Goal: Information Seeking & Learning: Learn about a topic

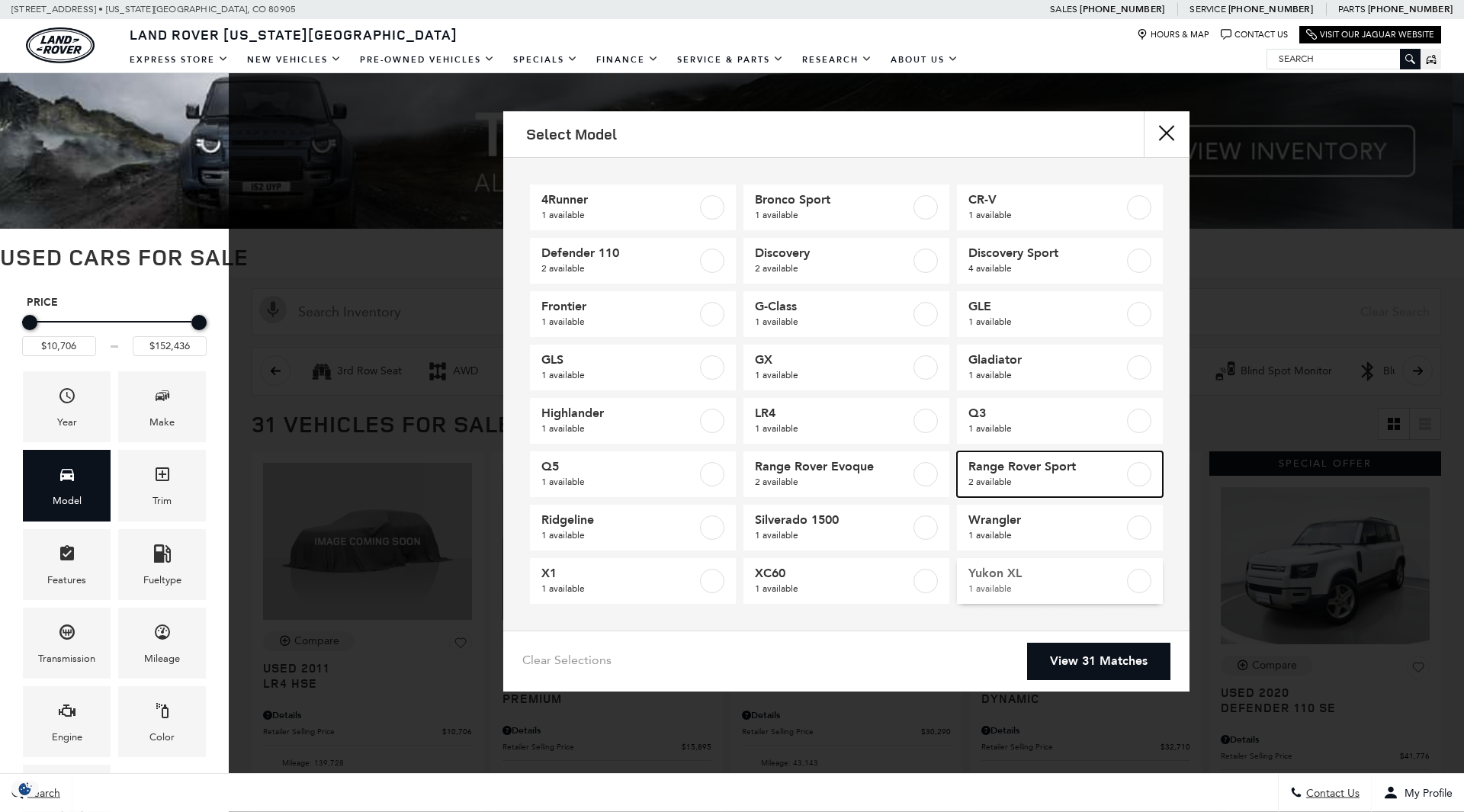
click at [1139, 481] on label at bounding box center [1139, 474] width 24 height 24
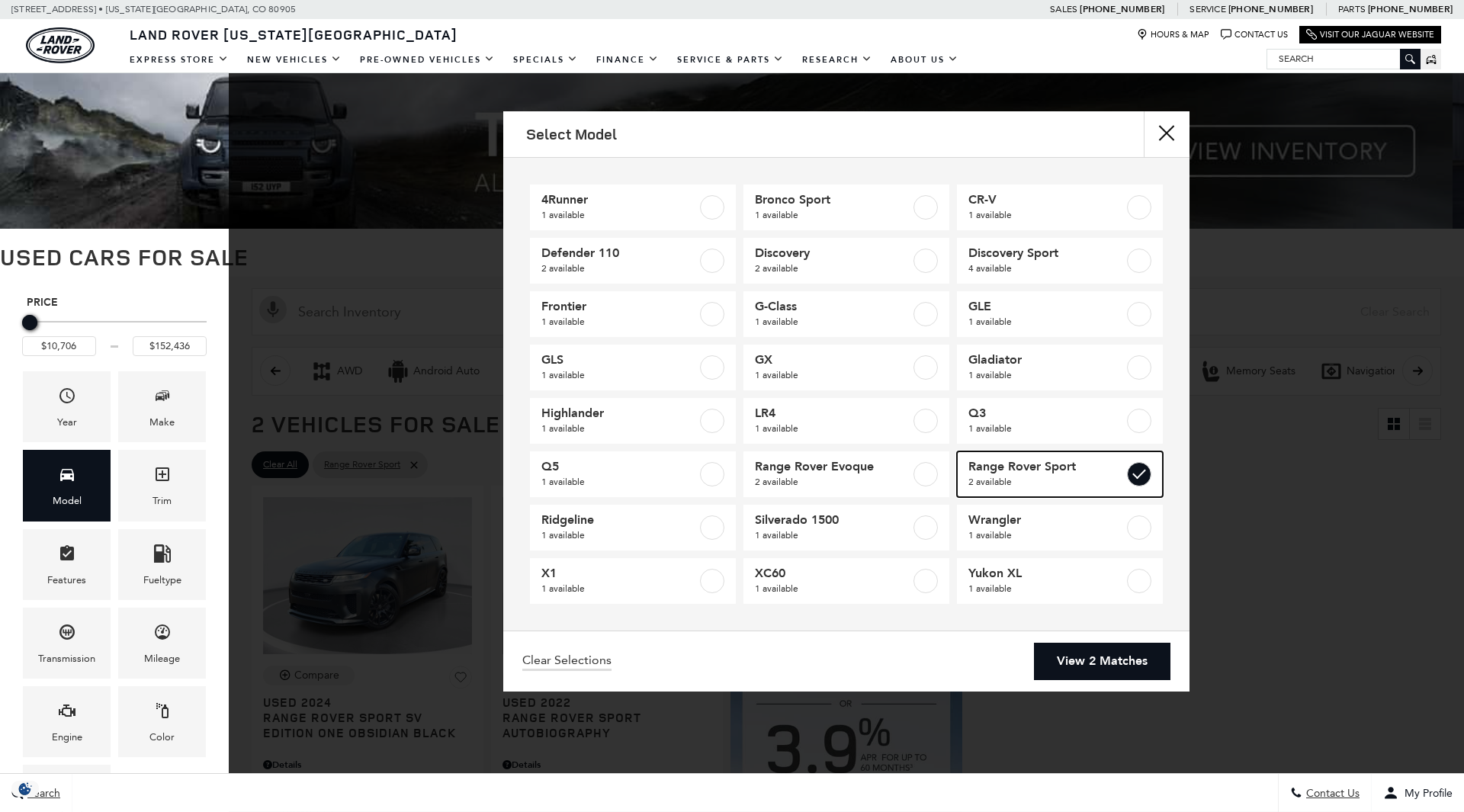
type input "$152,436"
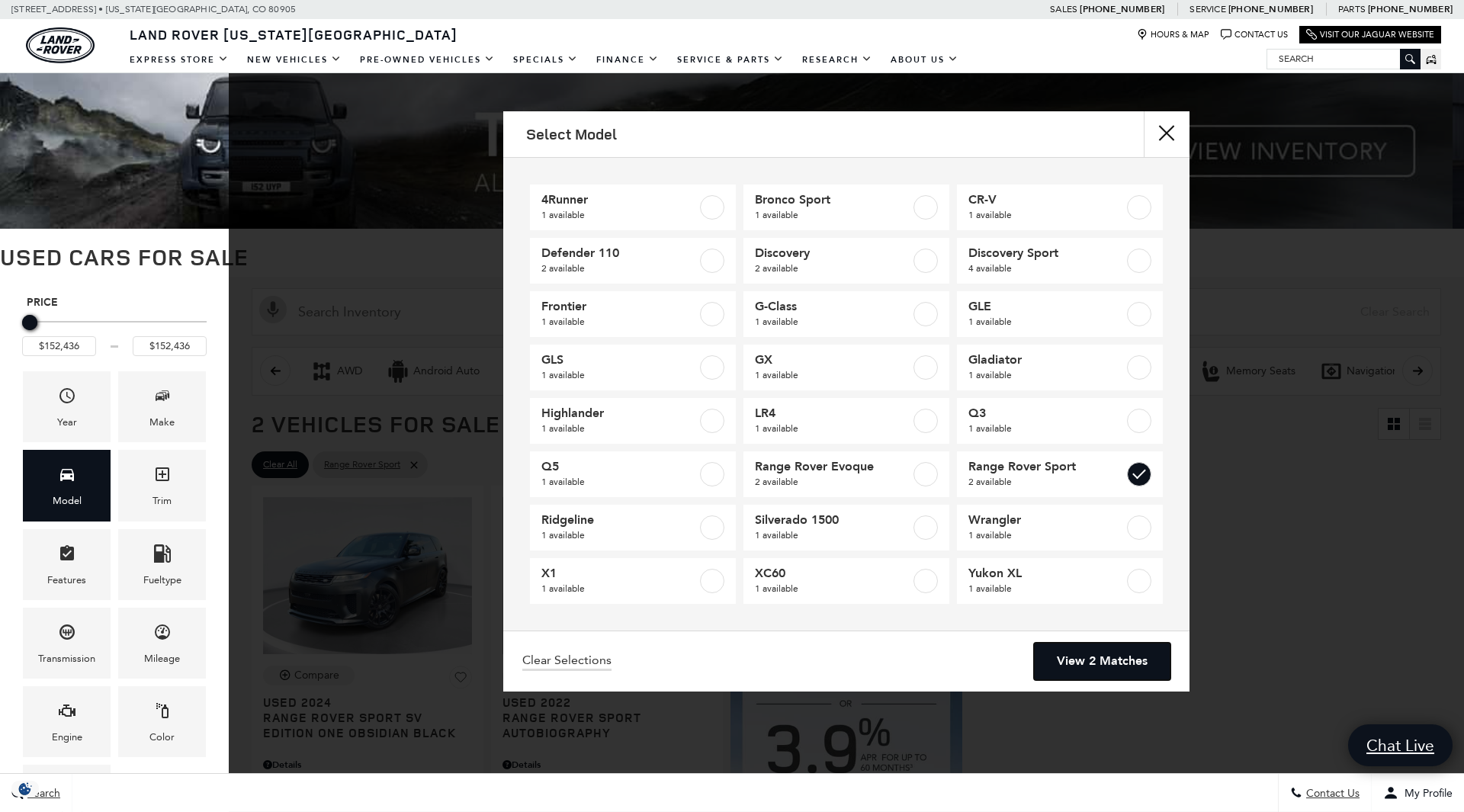
click at [1096, 659] on link "View 2 Matches" at bounding box center [1102, 662] width 137 height 37
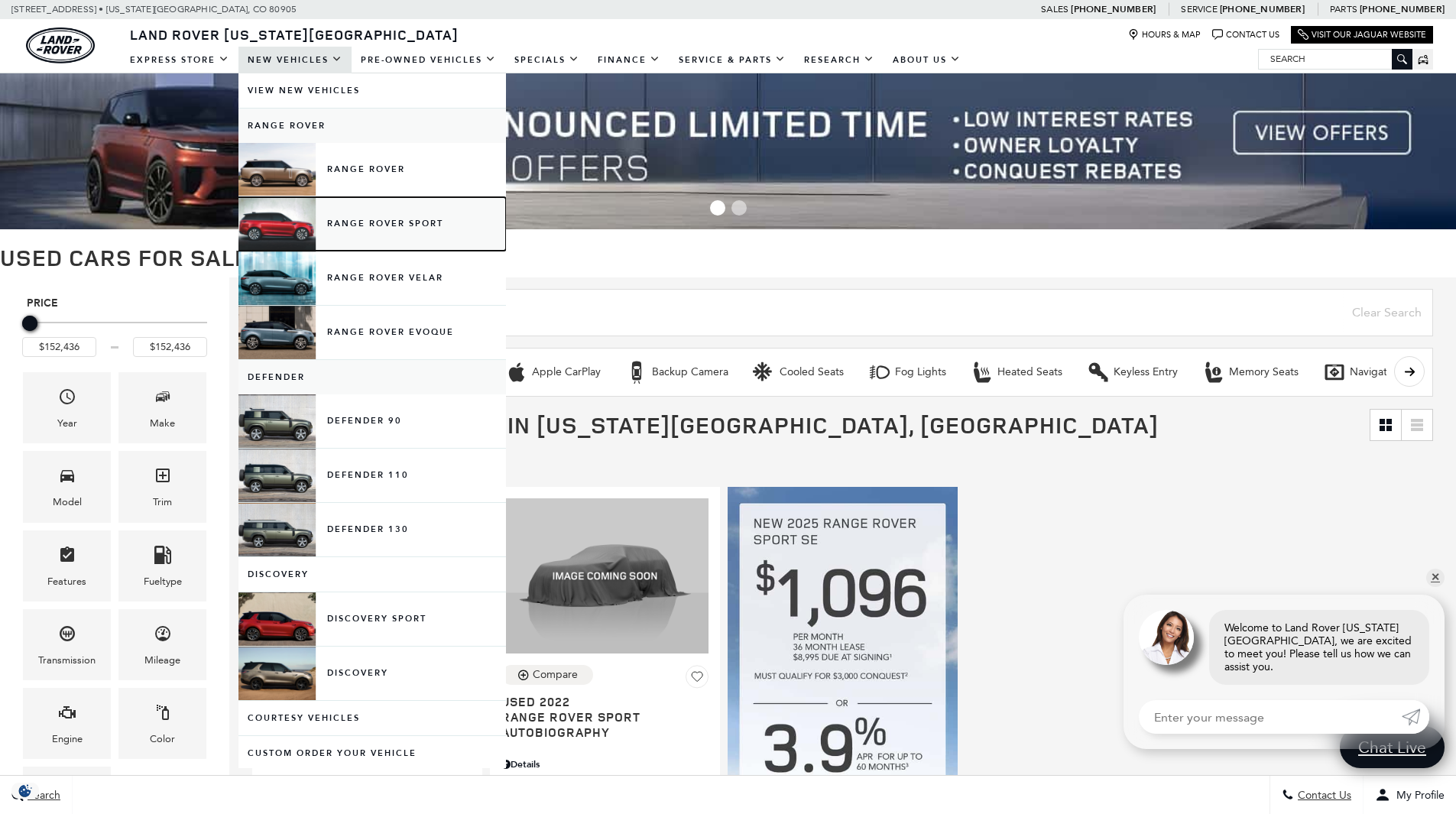
click at [347, 237] on link "Range Rover Sport" at bounding box center [373, 224] width 267 height 53
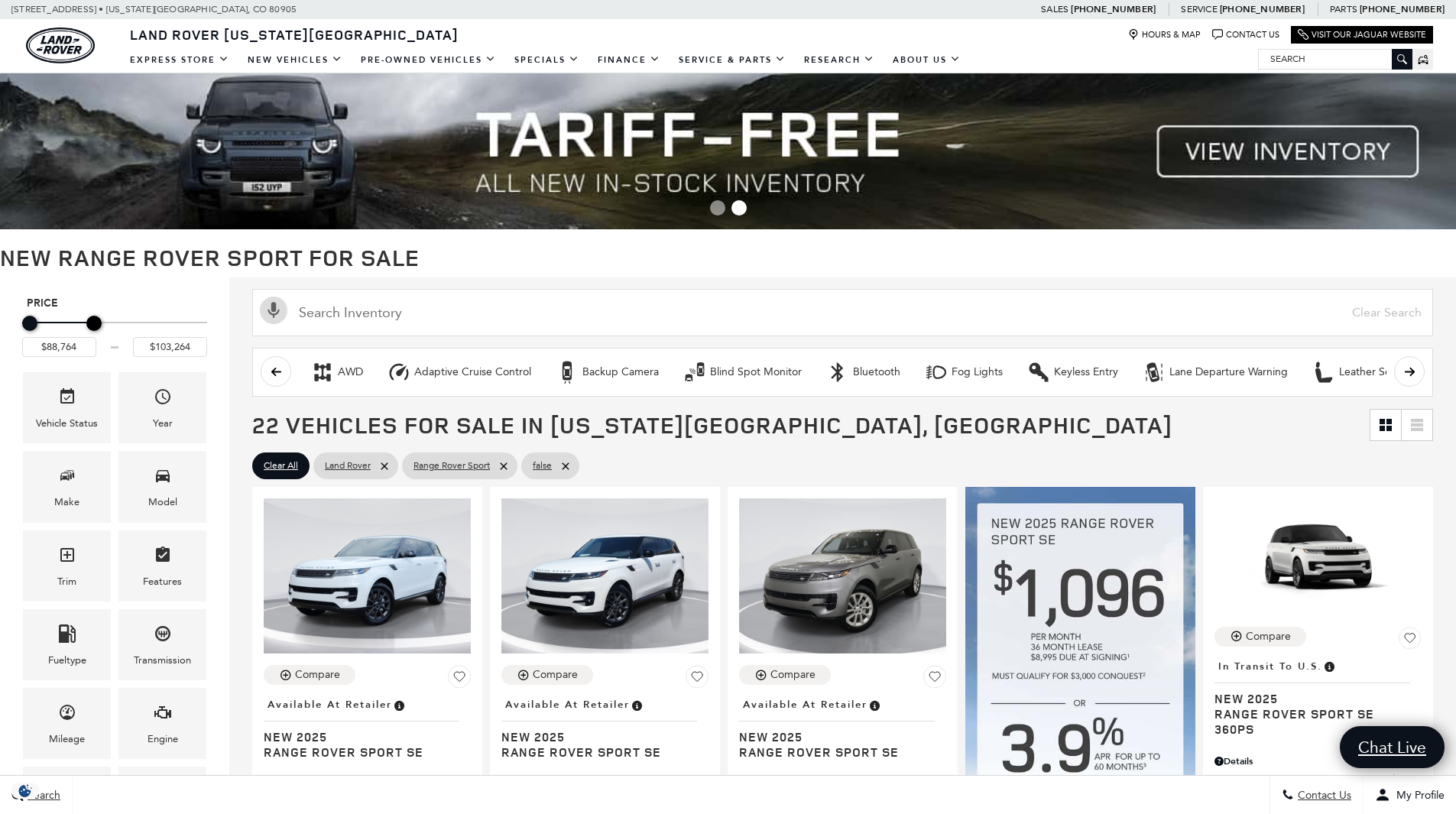
type input "$104,264"
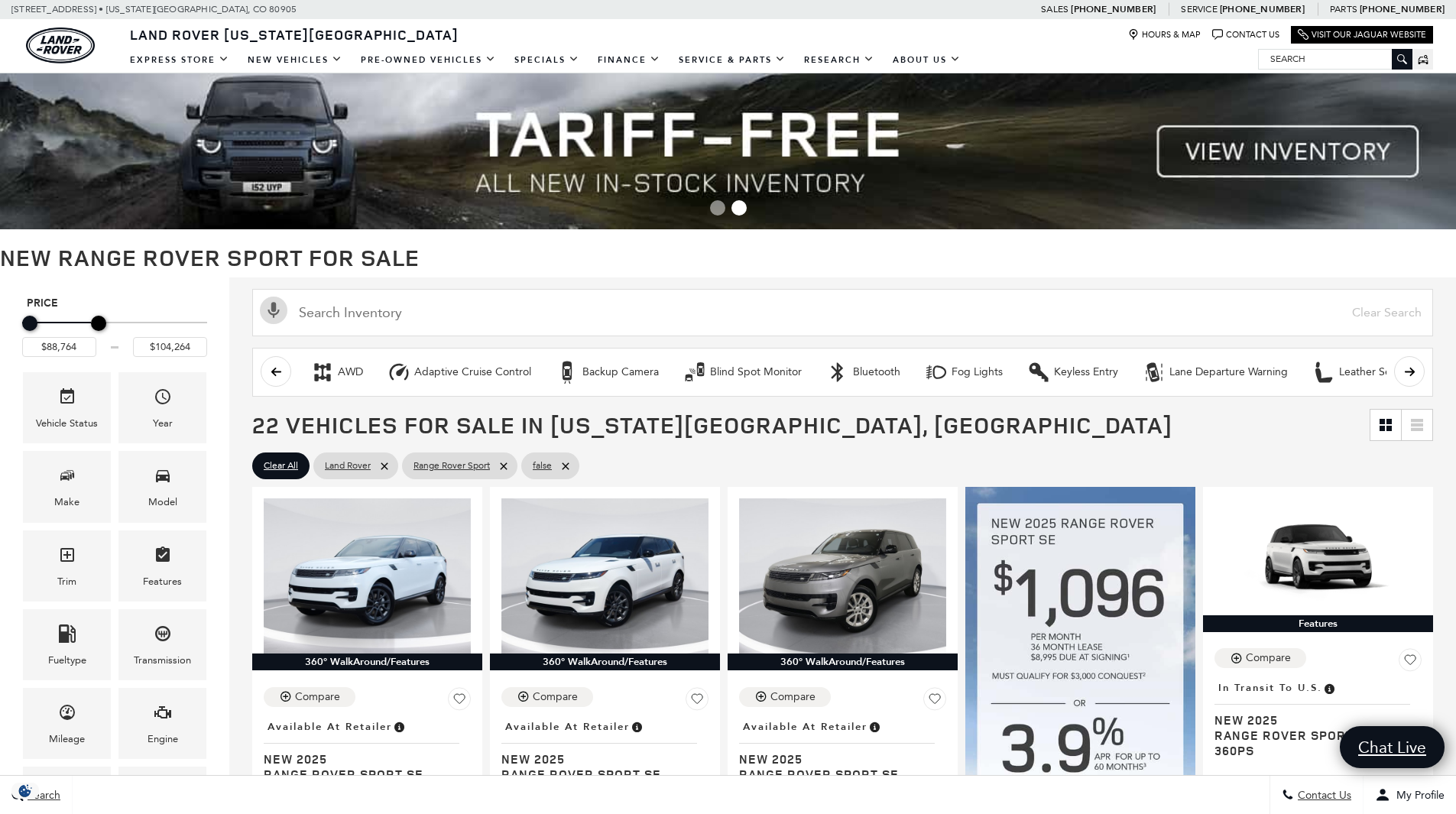
drag, startPoint x: 200, startPoint y: 321, endPoint x: 102, endPoint y: 321, distance: 98.0
click at [102, 321] on div "Maximum Price" at bounding box center [98, 323] width 15 height 15
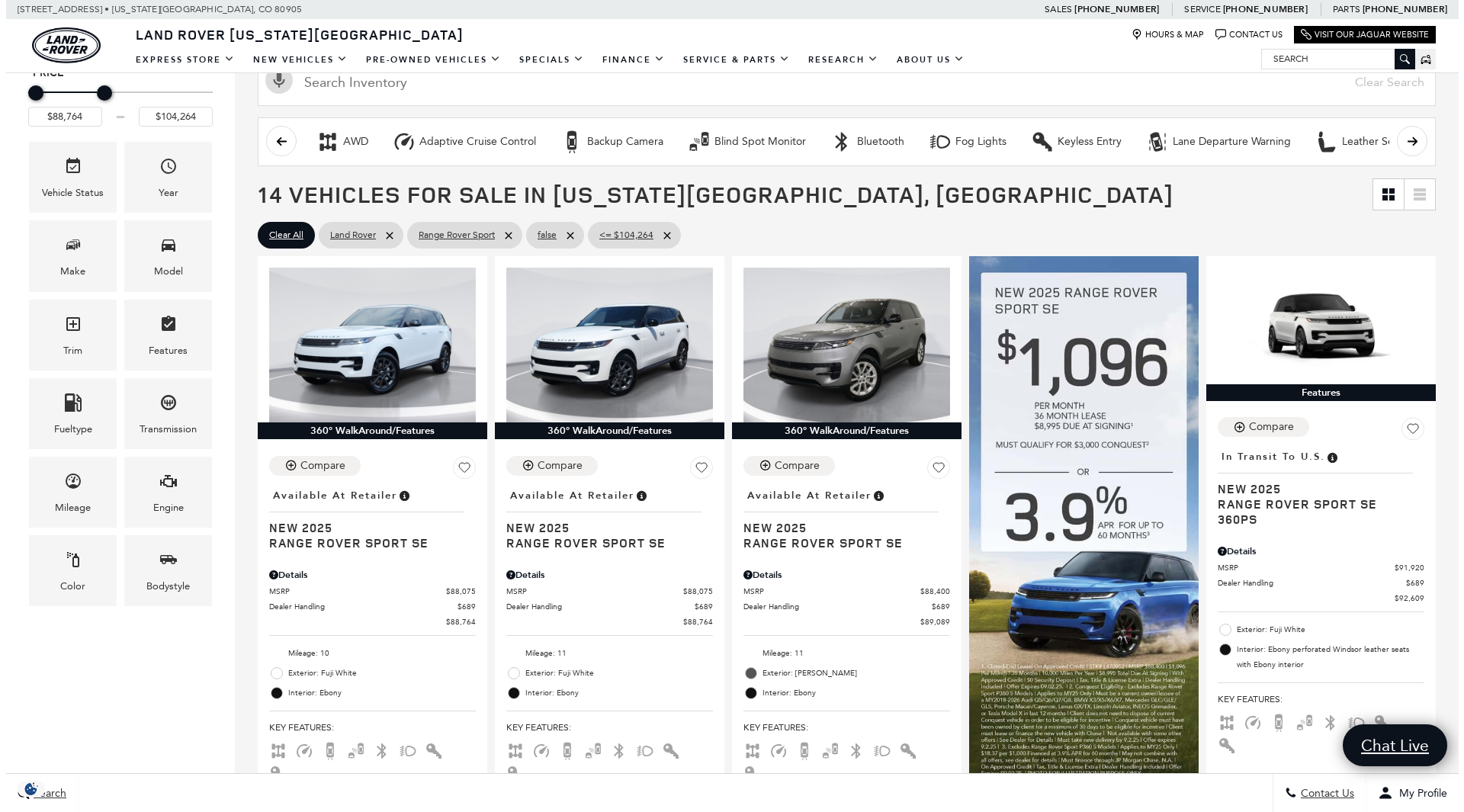
scroll to position [230, 0]
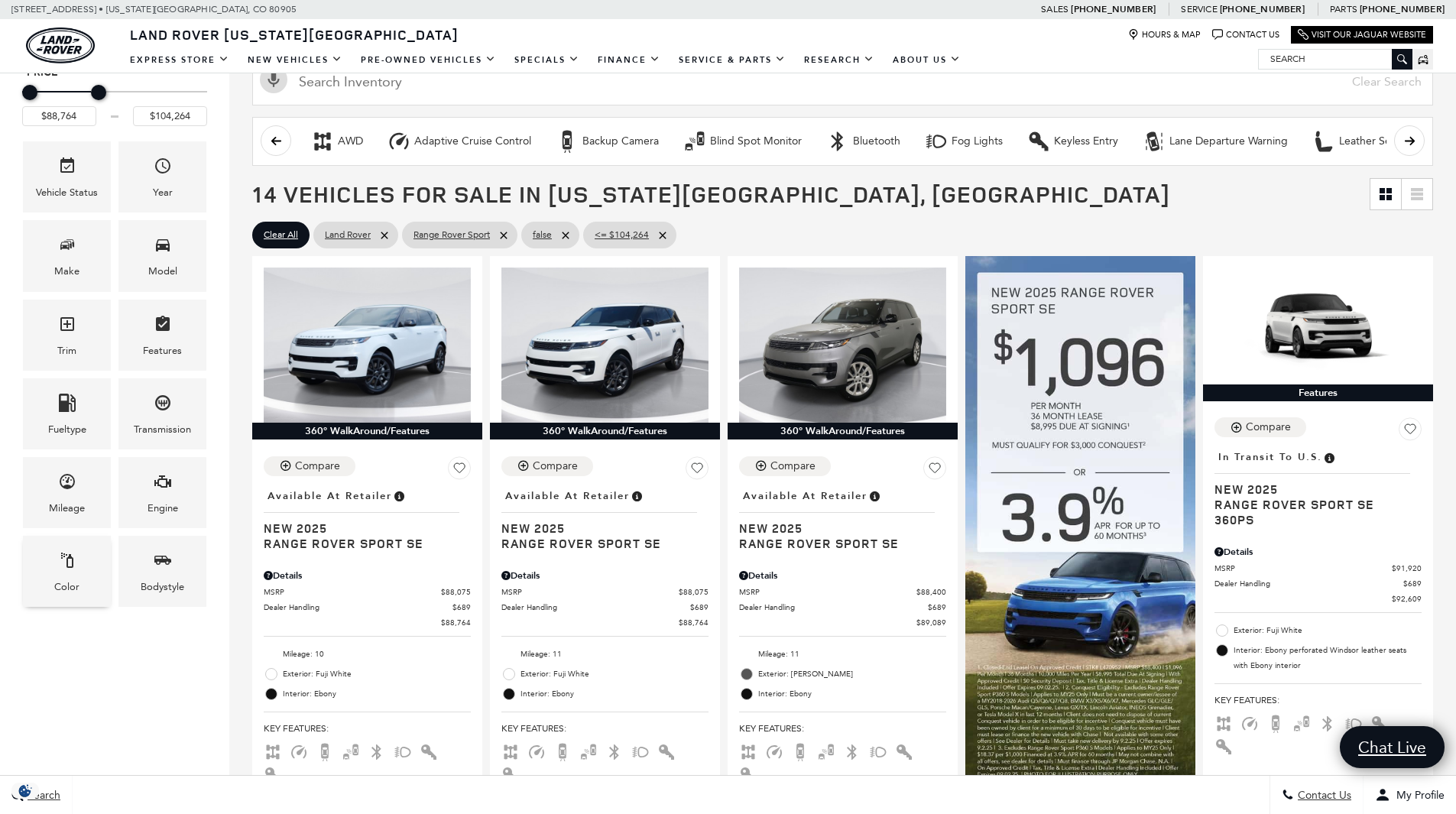
click at [74, 573] on span "Color" at bounding box center [67, 563] width 19 height 32
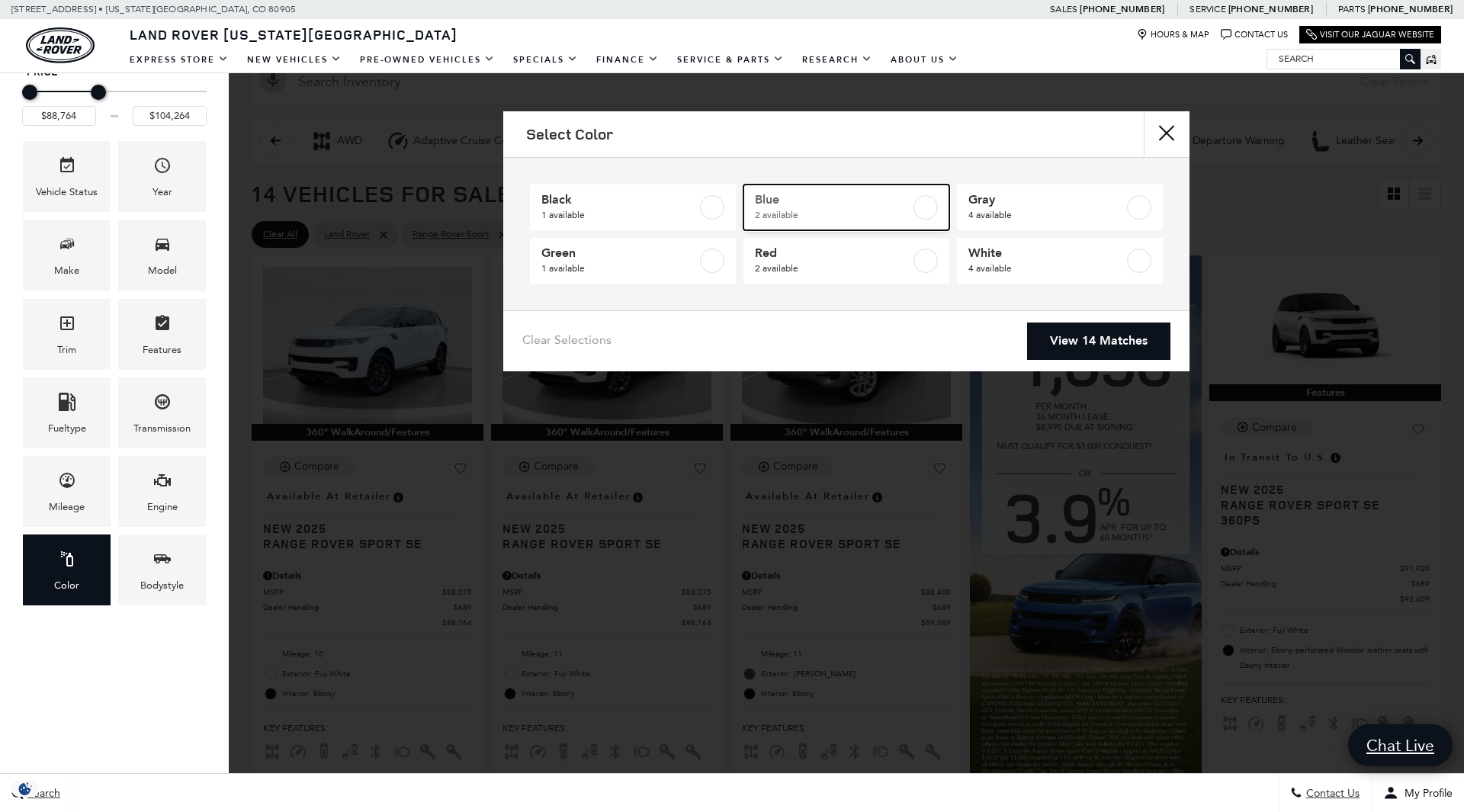
drag, startPoint x: 918, startPoint y: 201, endPoint x: 936, endPoint y: 211, distance: 20.6
click at [918, 201] on label at bounding box center [926, 208] width 24 height 24
type input "$93,144"
checkbox input "true"
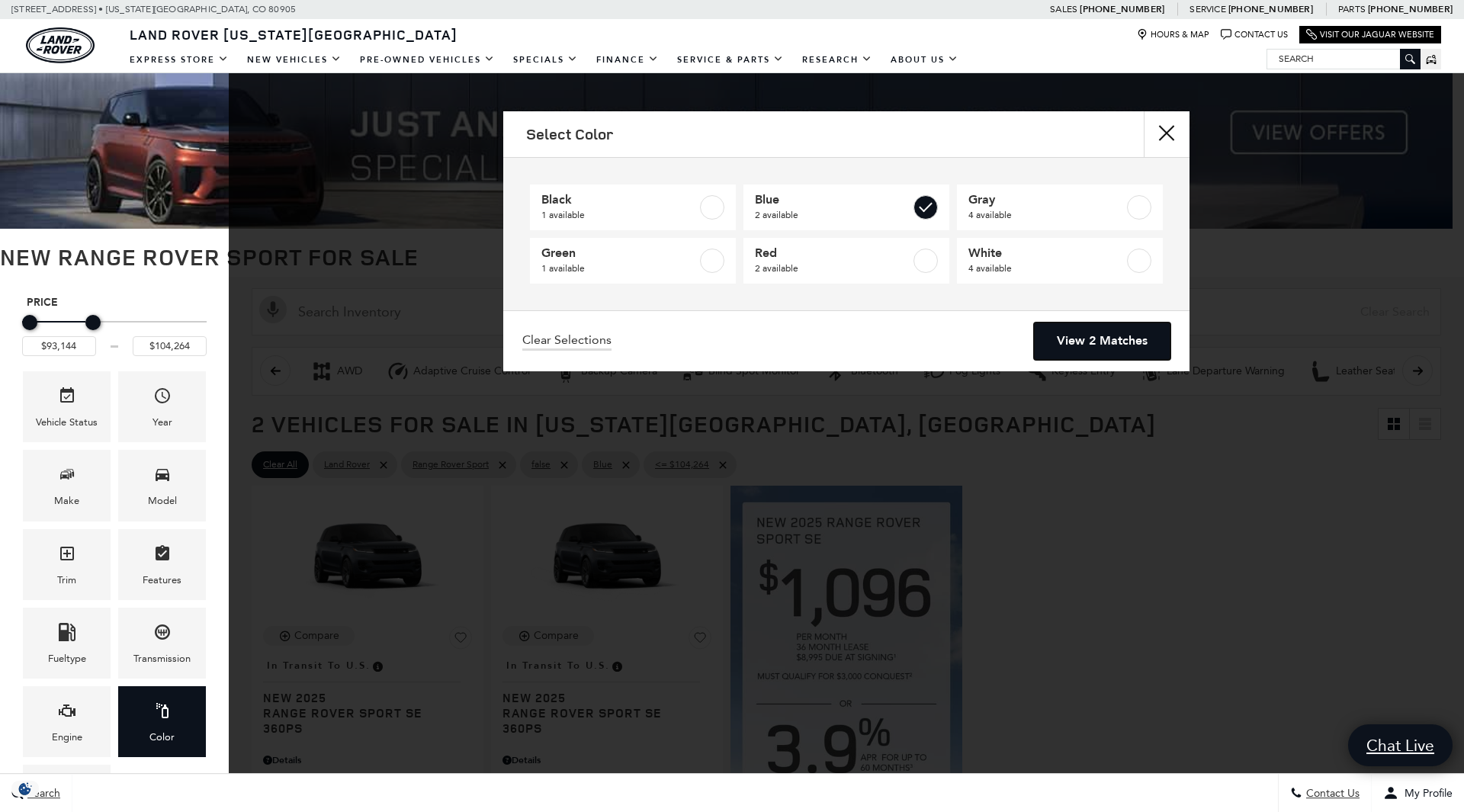
click at [1097, 337] on link "View 2 Matches" at bounding box center [1102, 341] width 137 height 37
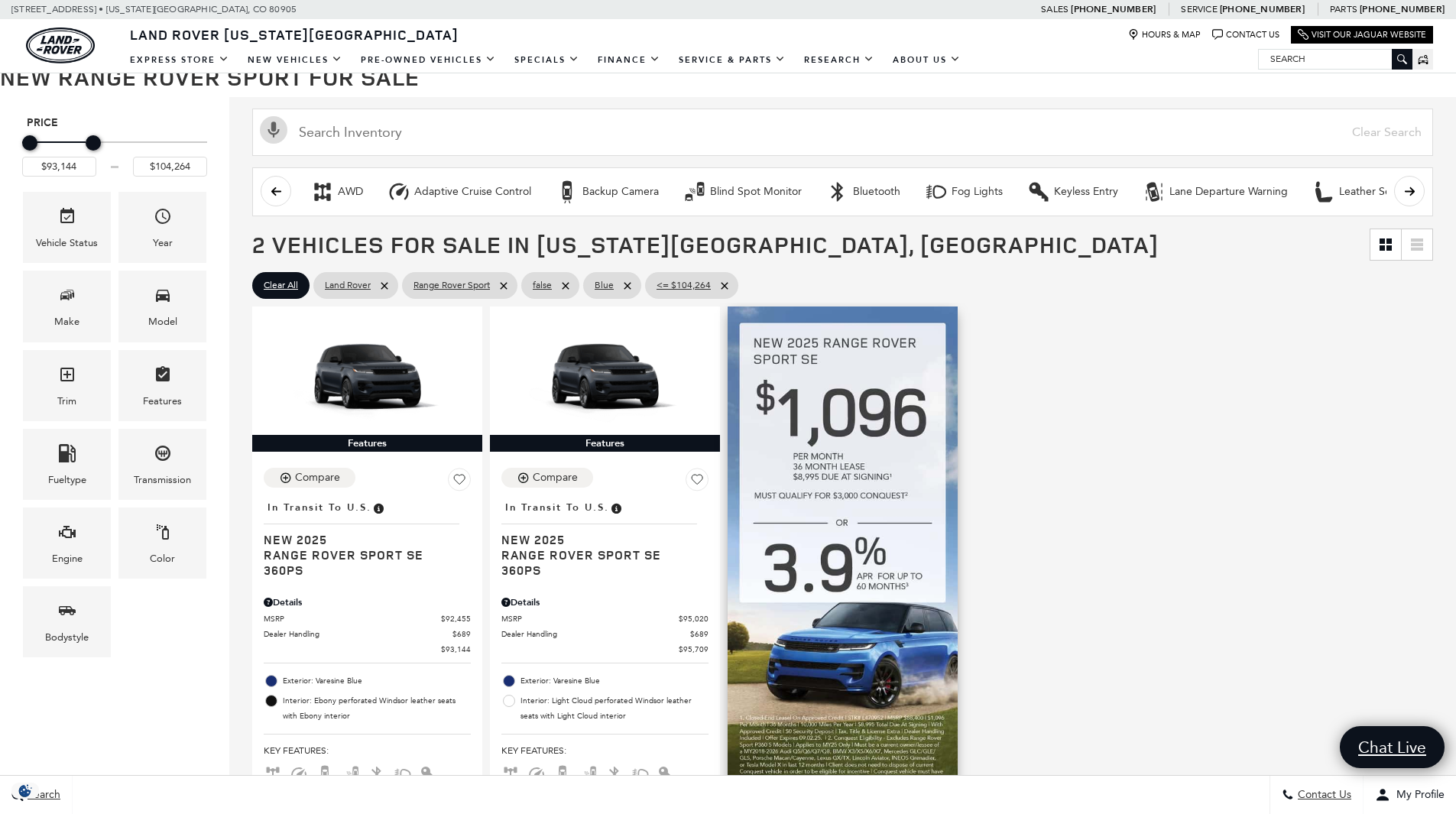
scroll to position [213, 0]
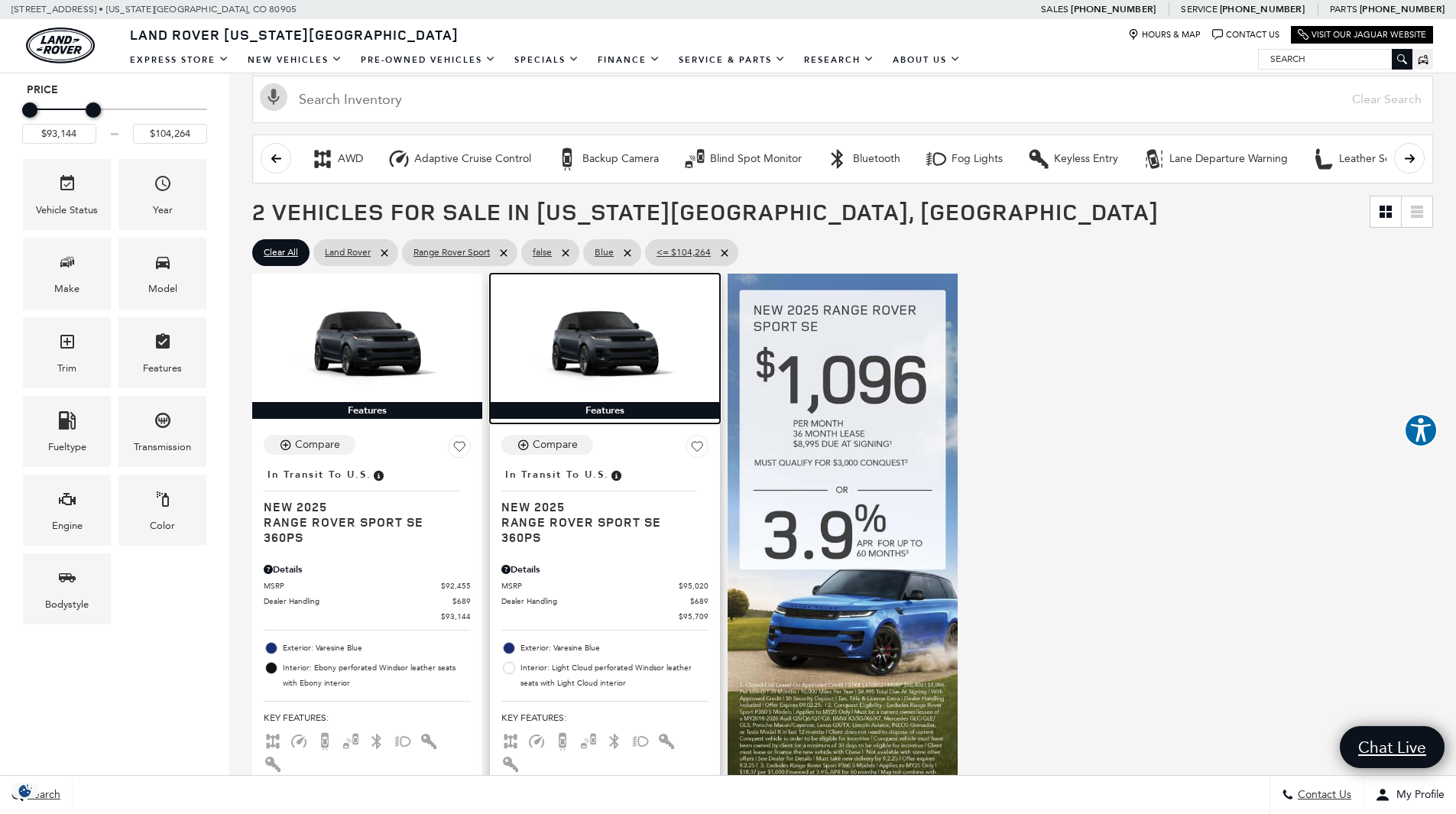
click at [593, 358] on img at bounding box center [605, 343] width 207 height 116
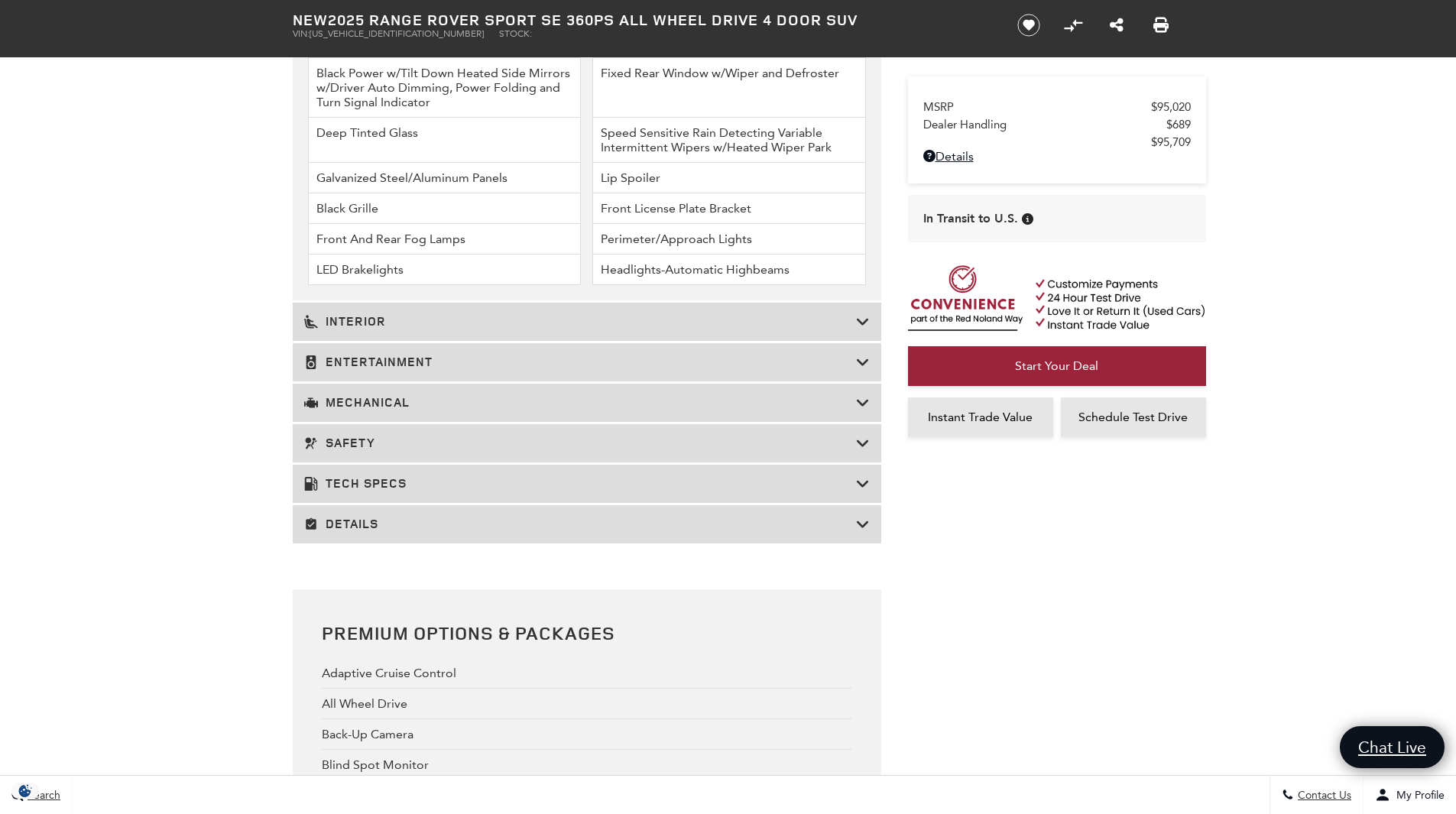
scroll to position [2028, 0]
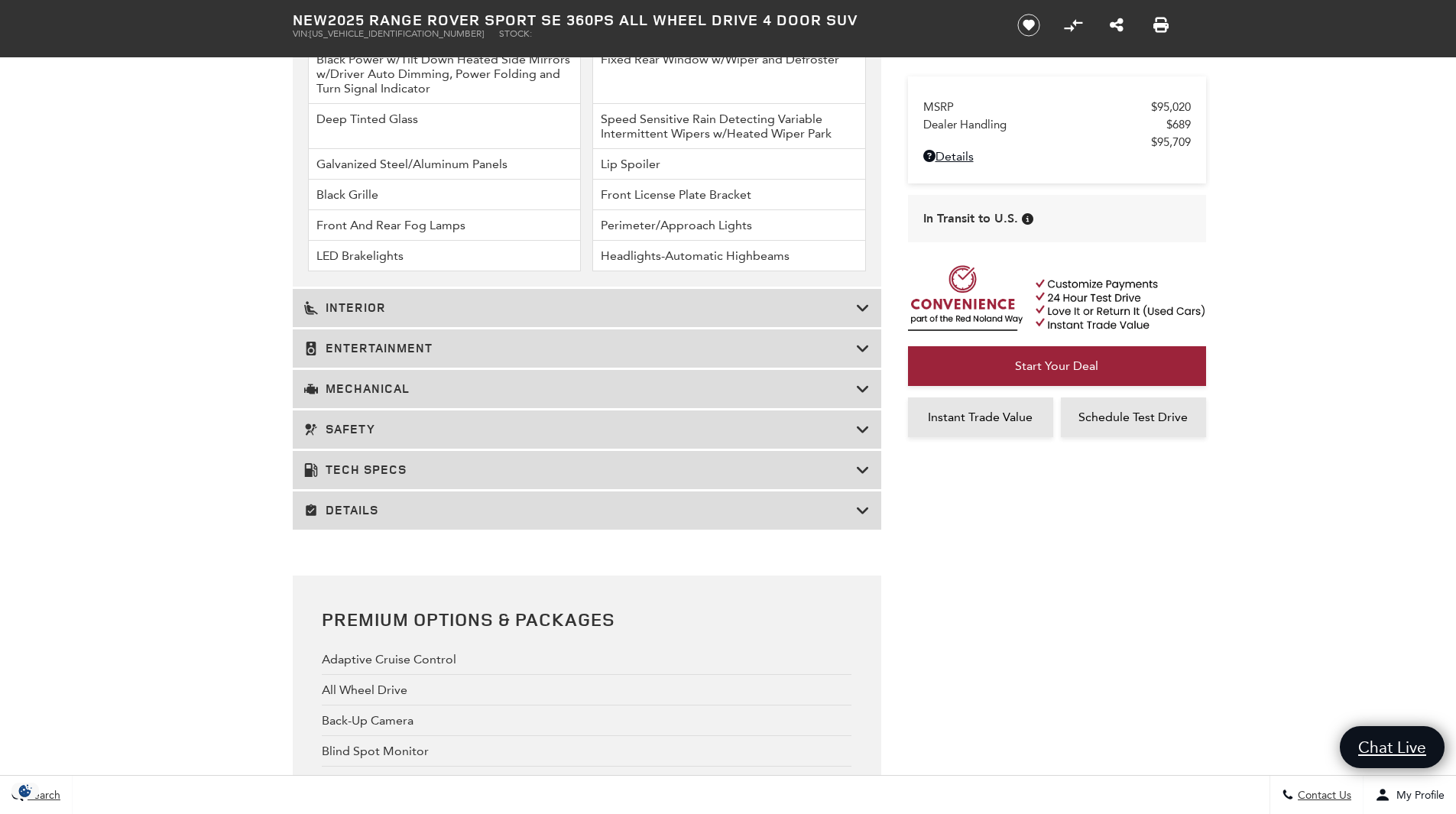
drag, startPoint x: 1463, startPoint y: 118, endPoint x: 1462, endPoint y: 466, distance: 348.0
click at [1455, 466] on html "Ask a Question Land Rover Colorado Springs Menu Menu" at bounding box center [728, 266] width 1456 height 4589
click at [629, 520] on div "Details" at bounding box center [587, 510] width 589 height 38
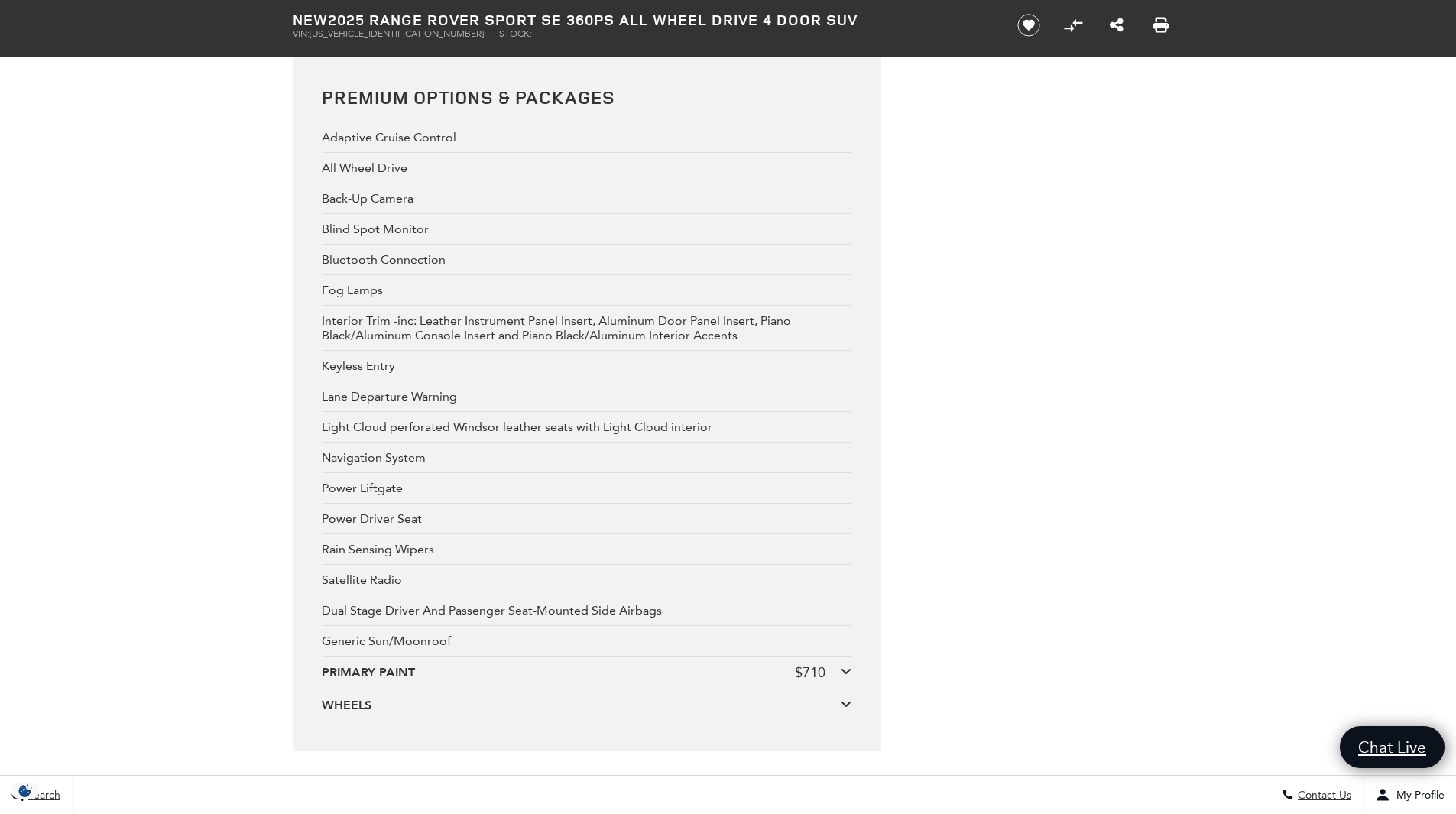
scroll to position [4063, 0]
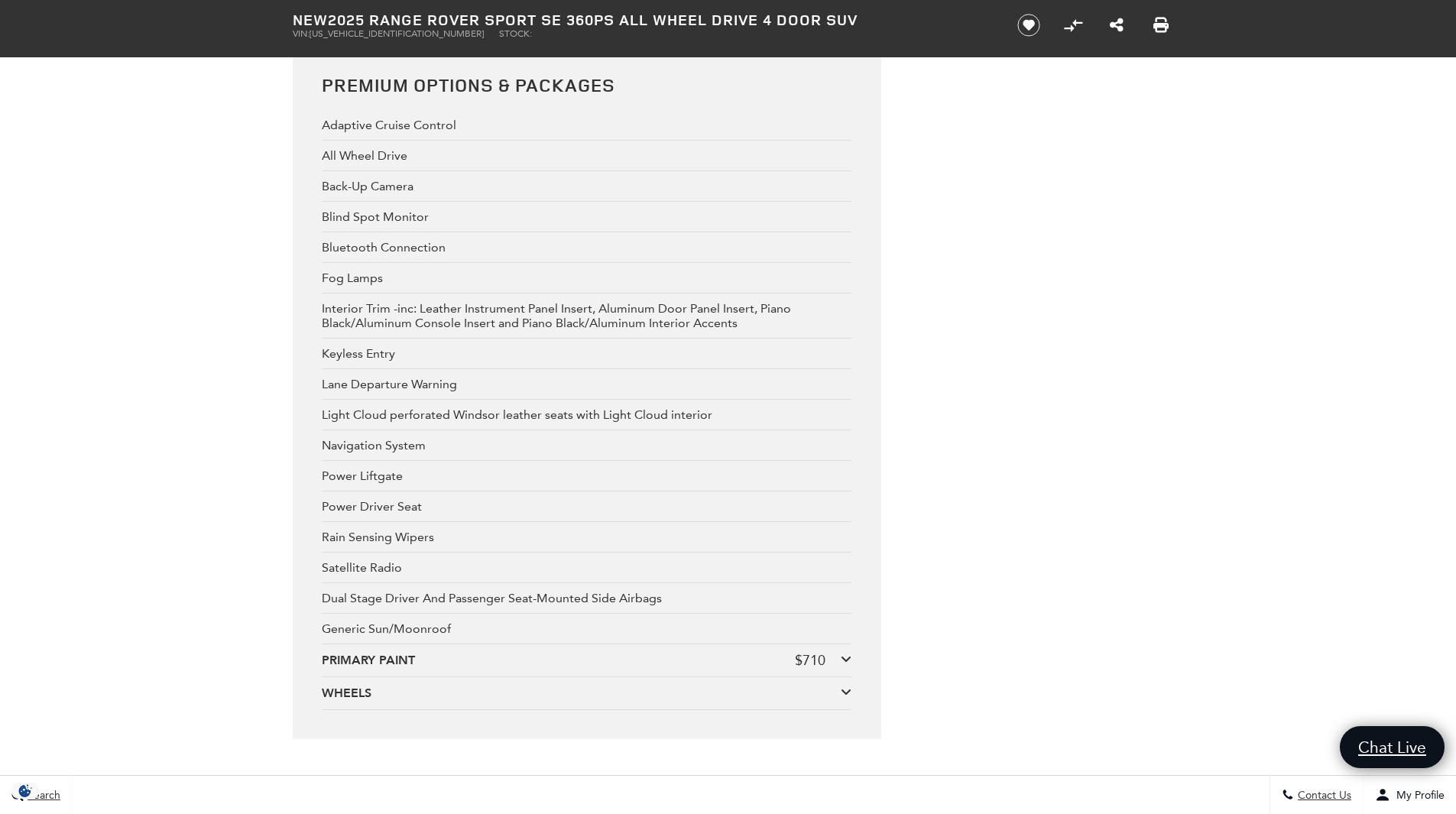
click at [809, 685] on div "WHEELS" at bounding box center [581, 693] width 519 height 17
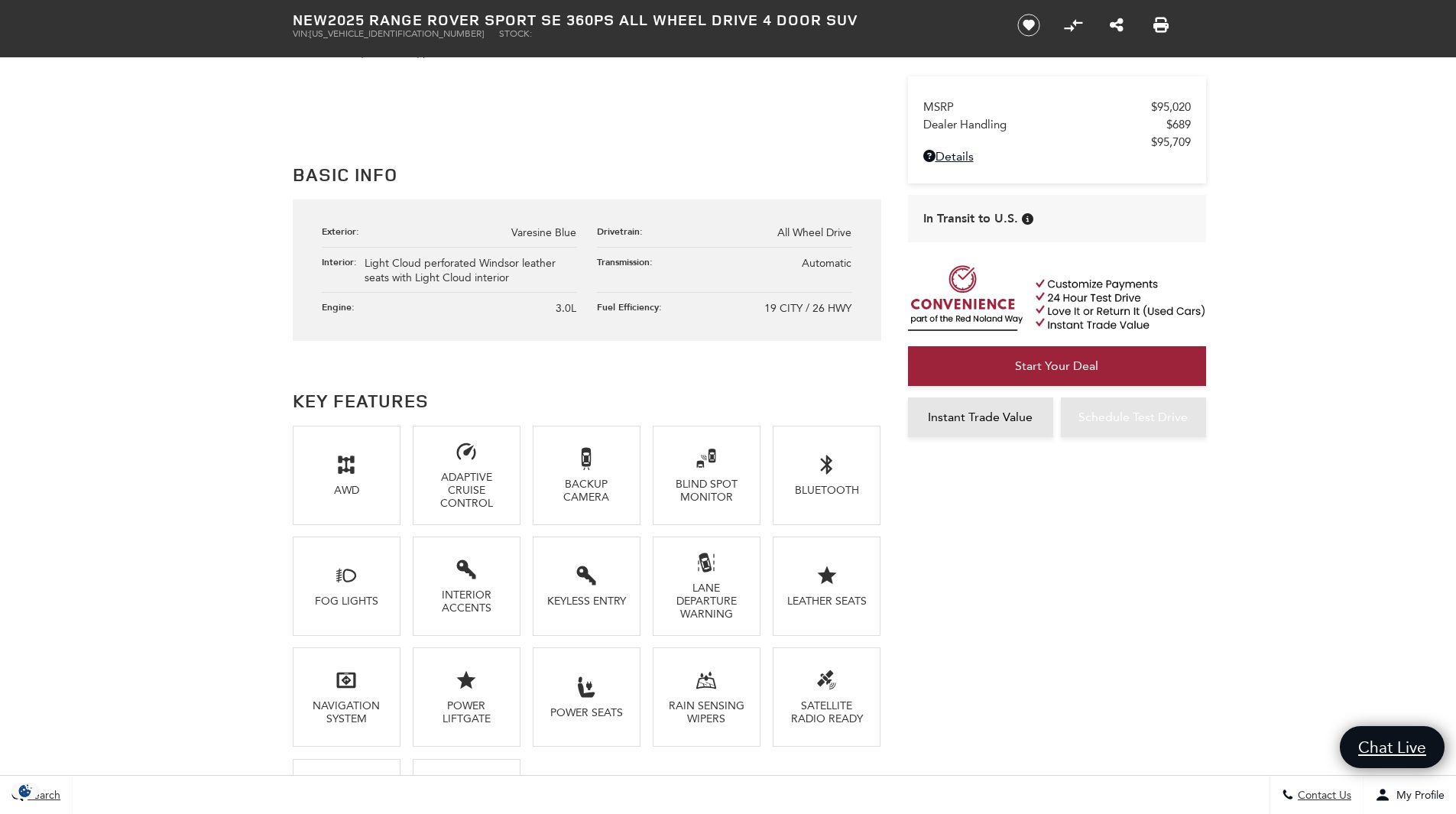
scroll to position [0, 0]
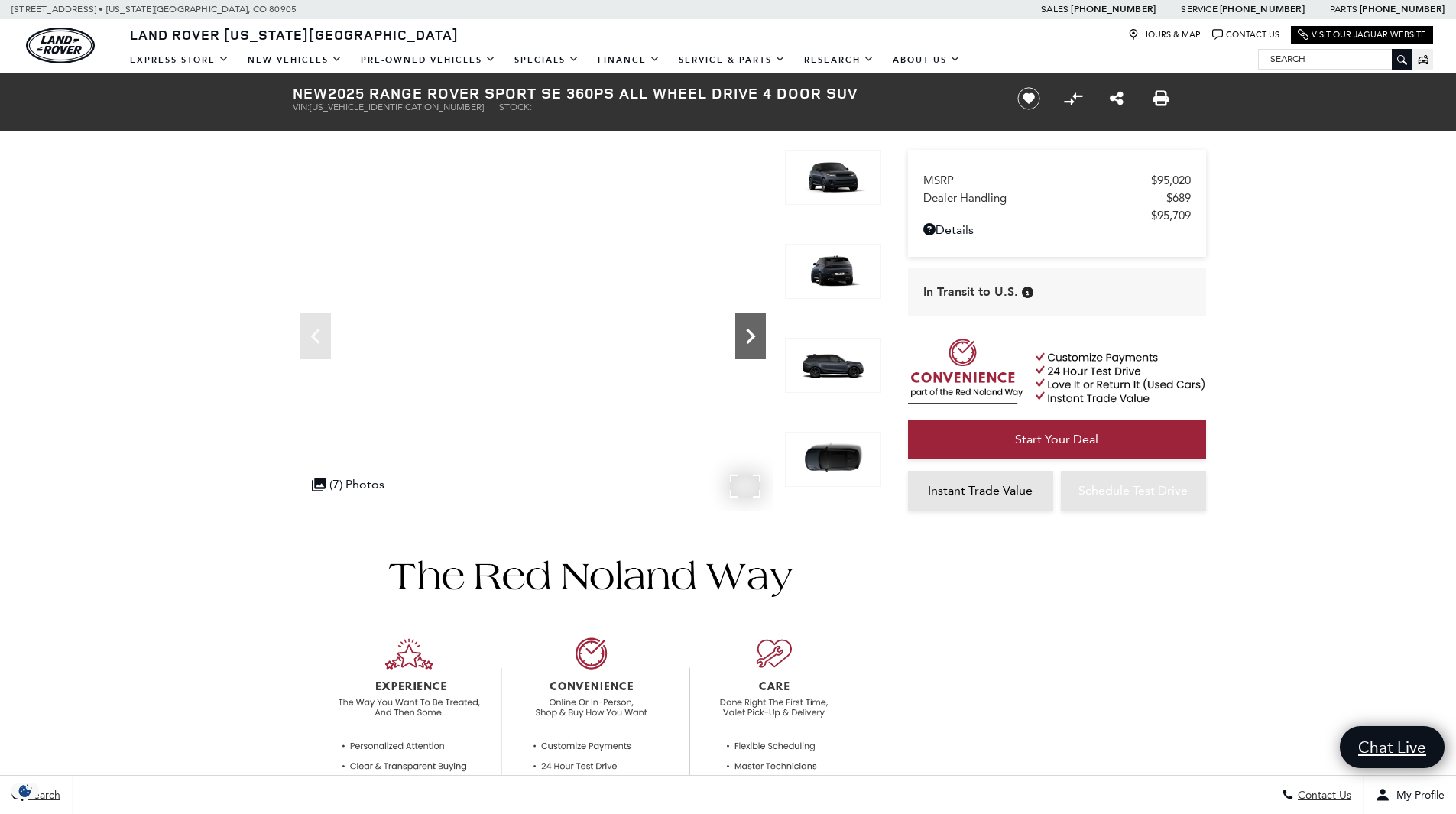
click at [744, 335] on icon "Next" at bounding box center [751, 336] width 31 height 31
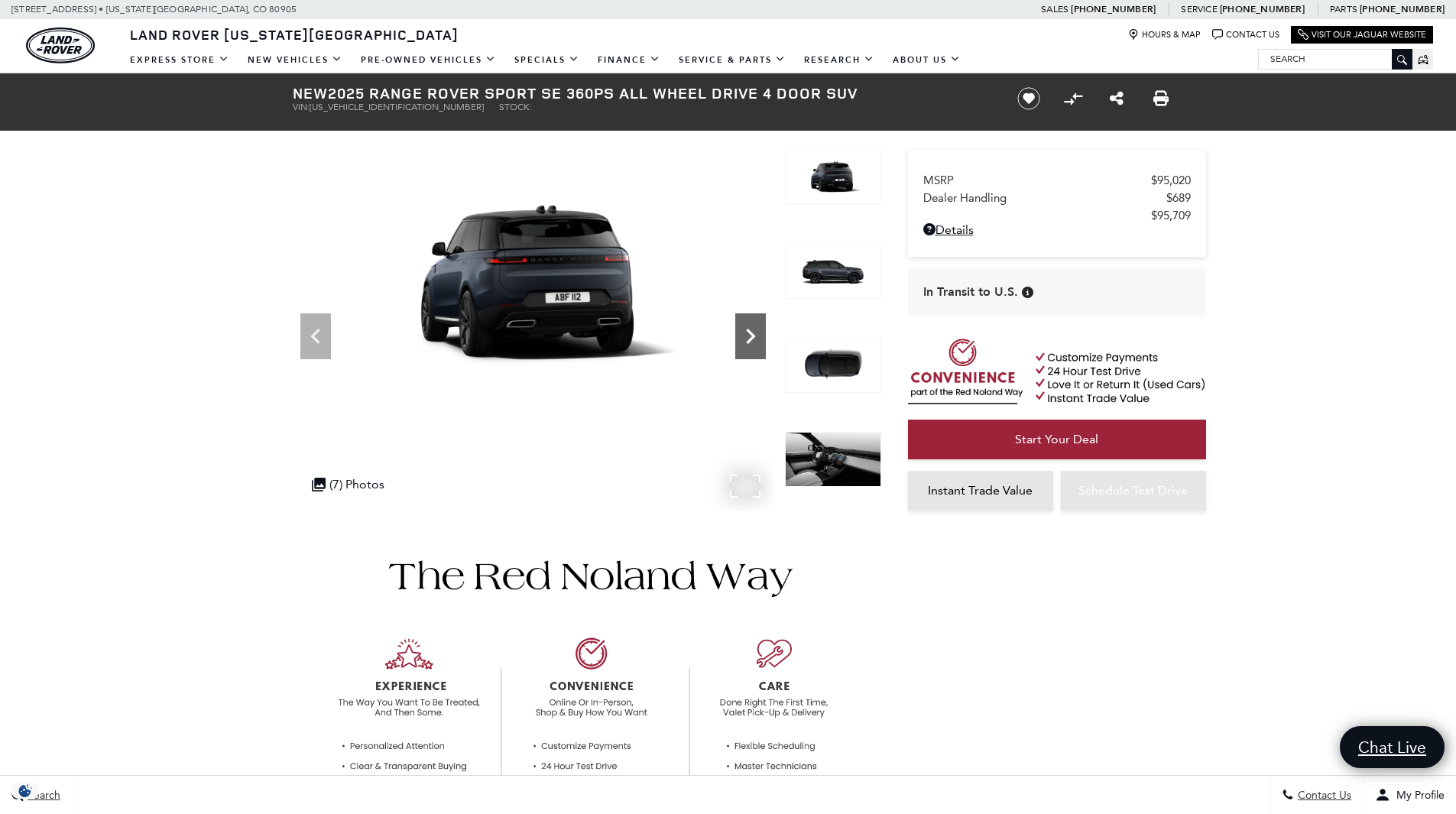
click at [754, 337] on icon "Next" at bounding box center [750, 336] width 9 height 15
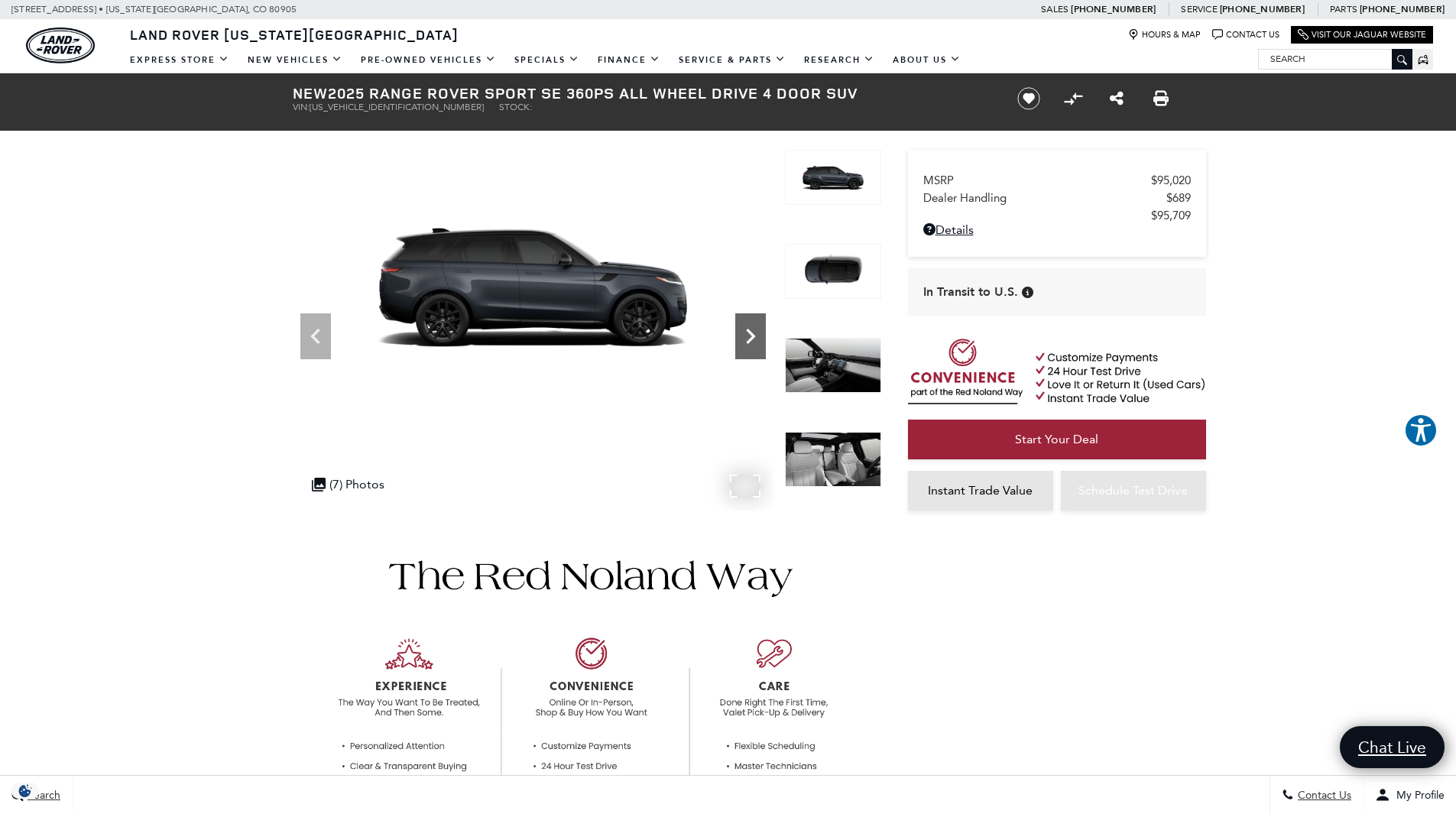
click at [754, 337] on icon "Next" at bounding box center [750, 336] width 9 height 15
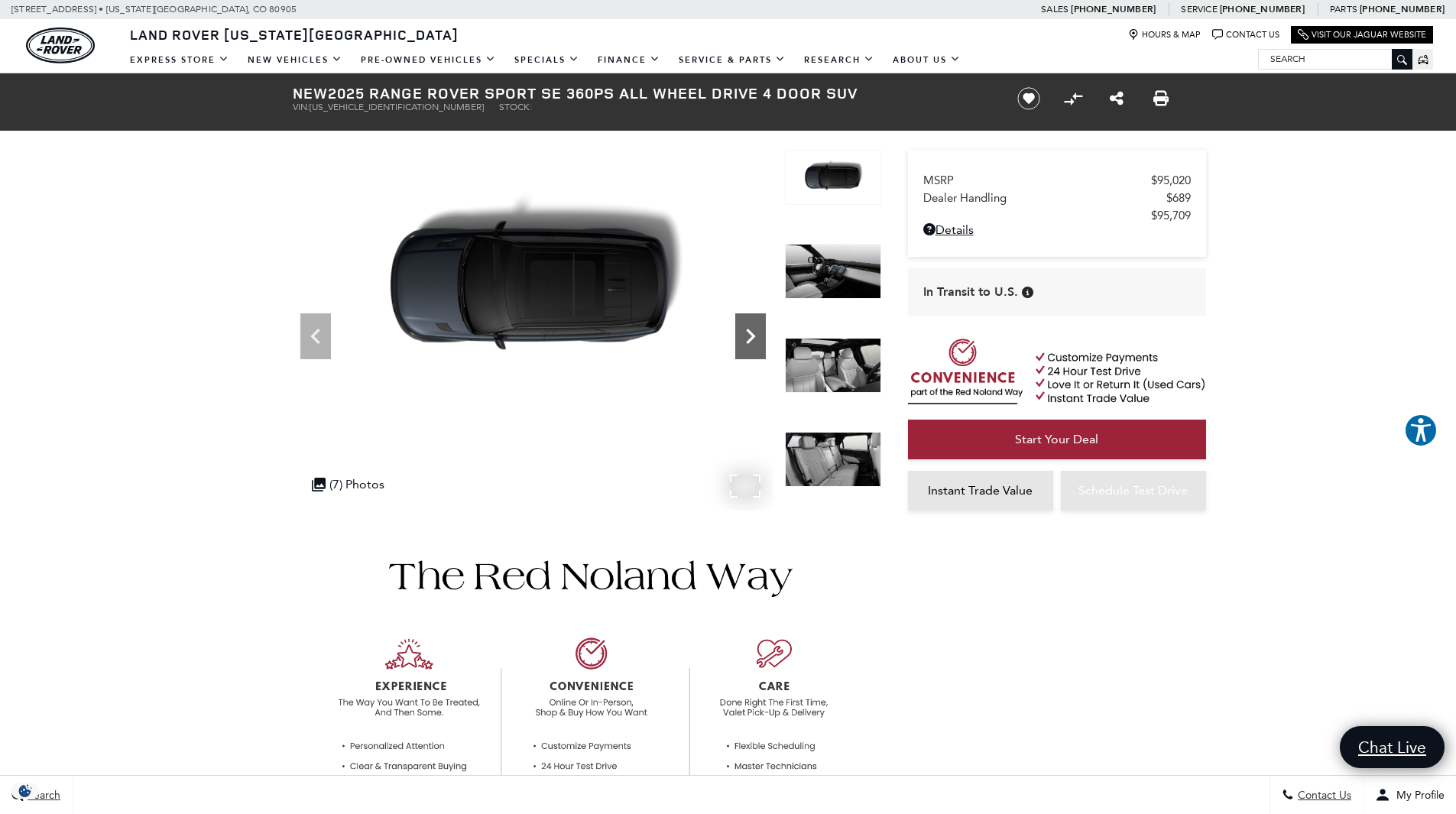
click at [753, 340] on icon "Next" at bounding box center [751, 336] width 31 height 31
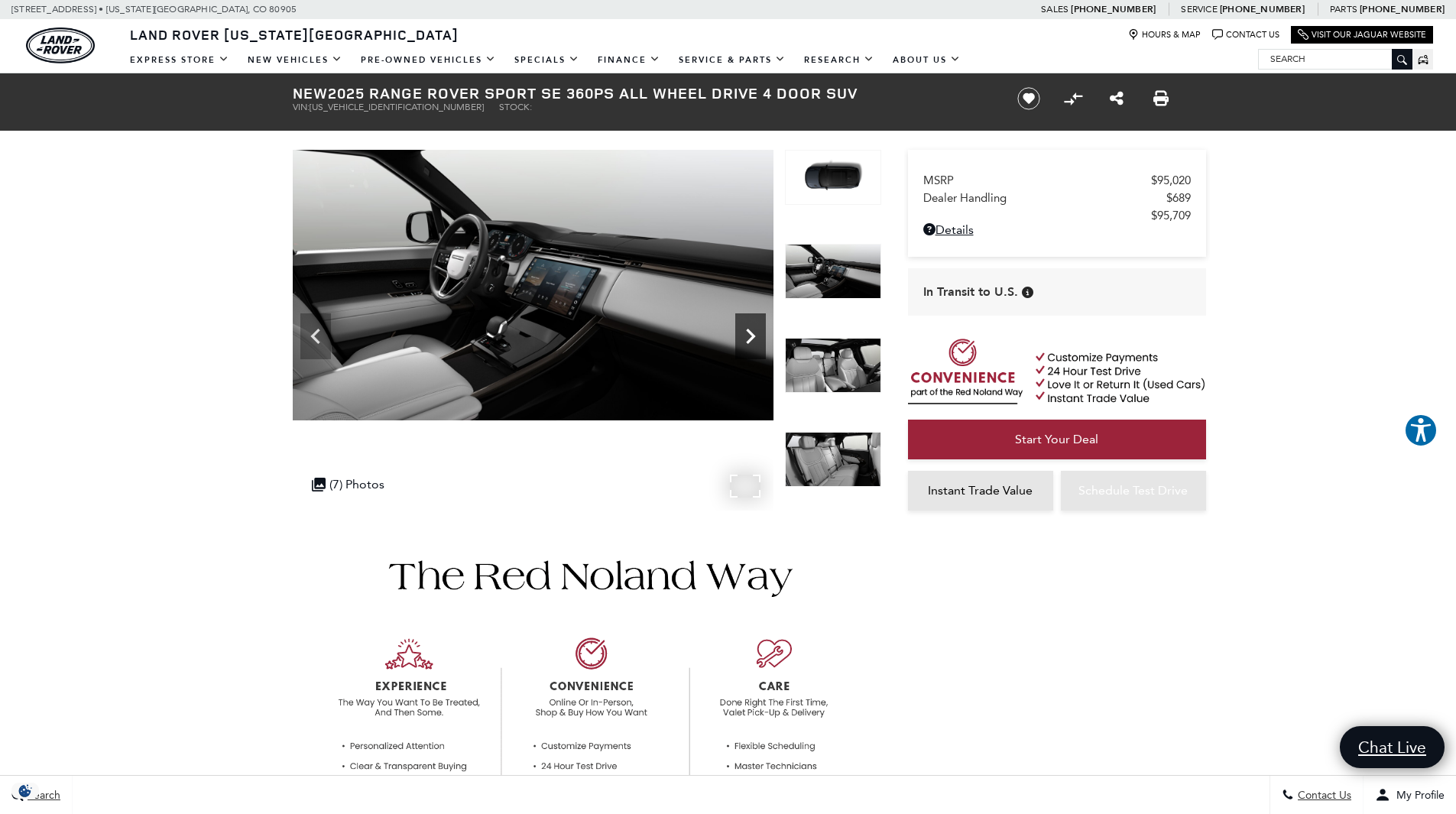
click at [753, 340] on icon "Next" at bounding box center [751, 336] width 31 height 31
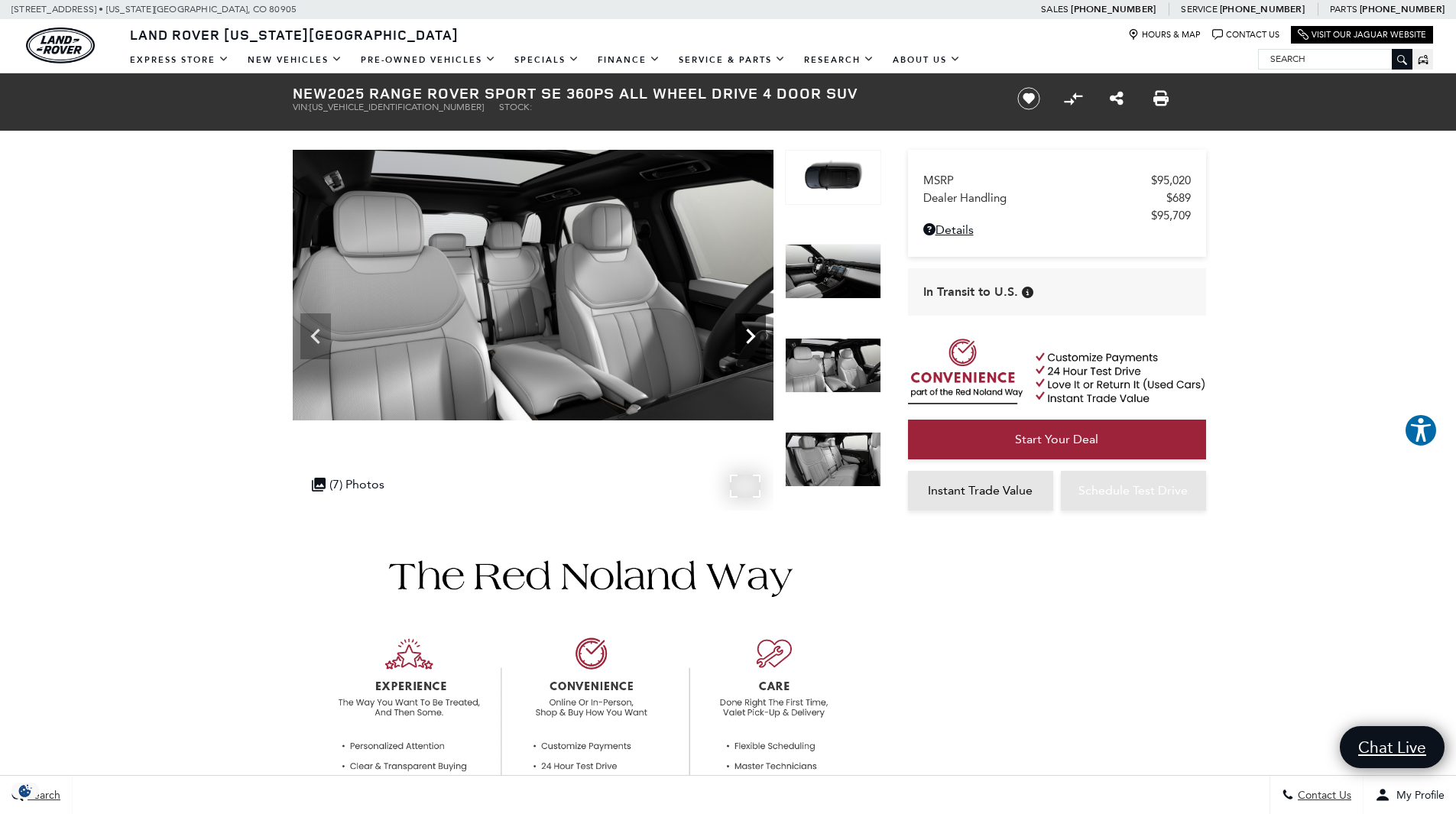
click at [753, 340] on icon "Next" at bounding box center [751, 336] width 31 height 31
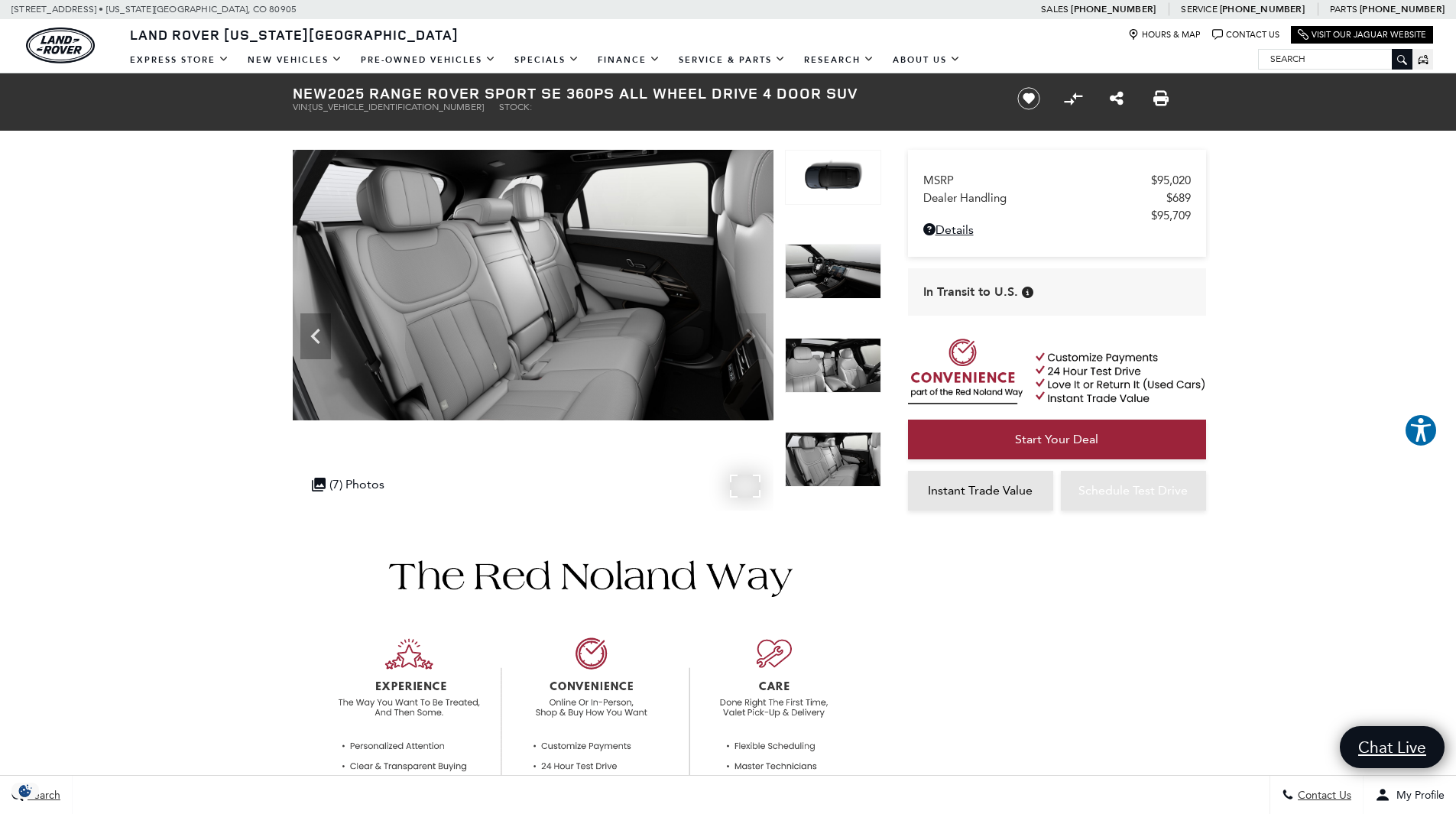
click at [740, 339] on img at bounding box center [534, 285] width 481 height 271
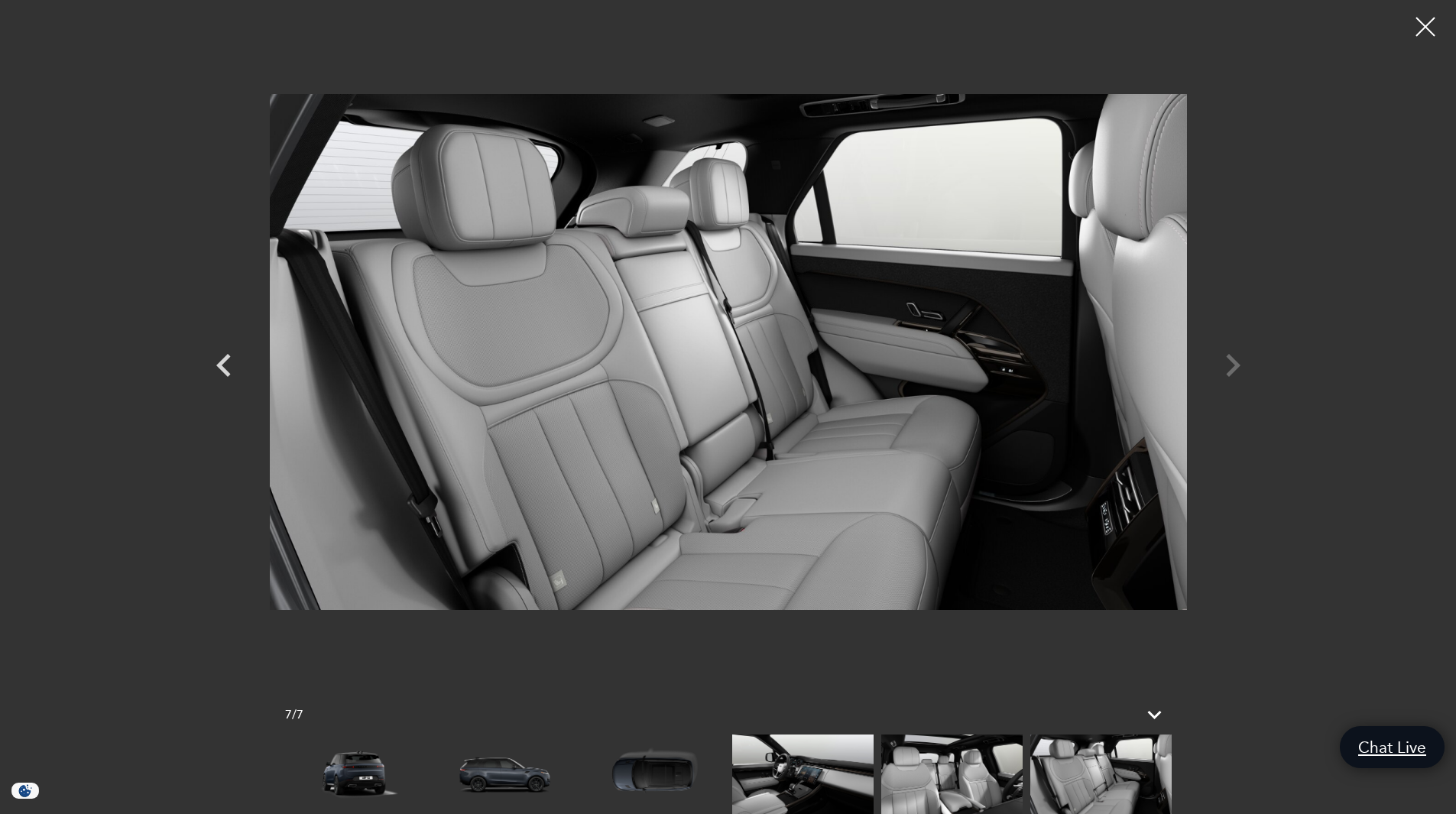
click at [1237, 363] on div at bounding box center [728, 352] width 1070 height 680
click at [228, 361] on icon "Previous" at bounding box center [224, 365] width 46 height 46
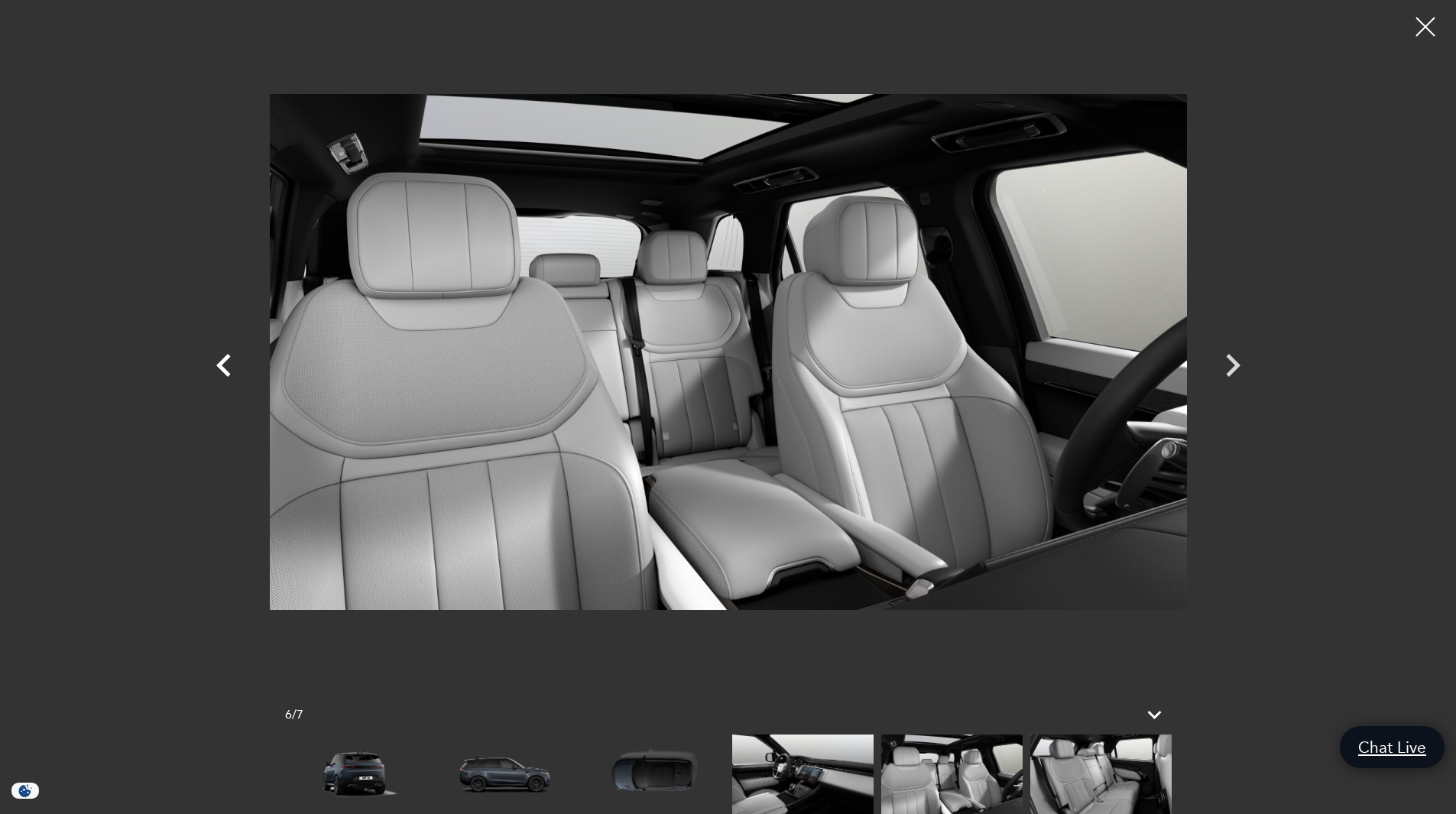
click at [225, 361] on icon "Previous" at bounding box center [224, 365] width 15 height 23
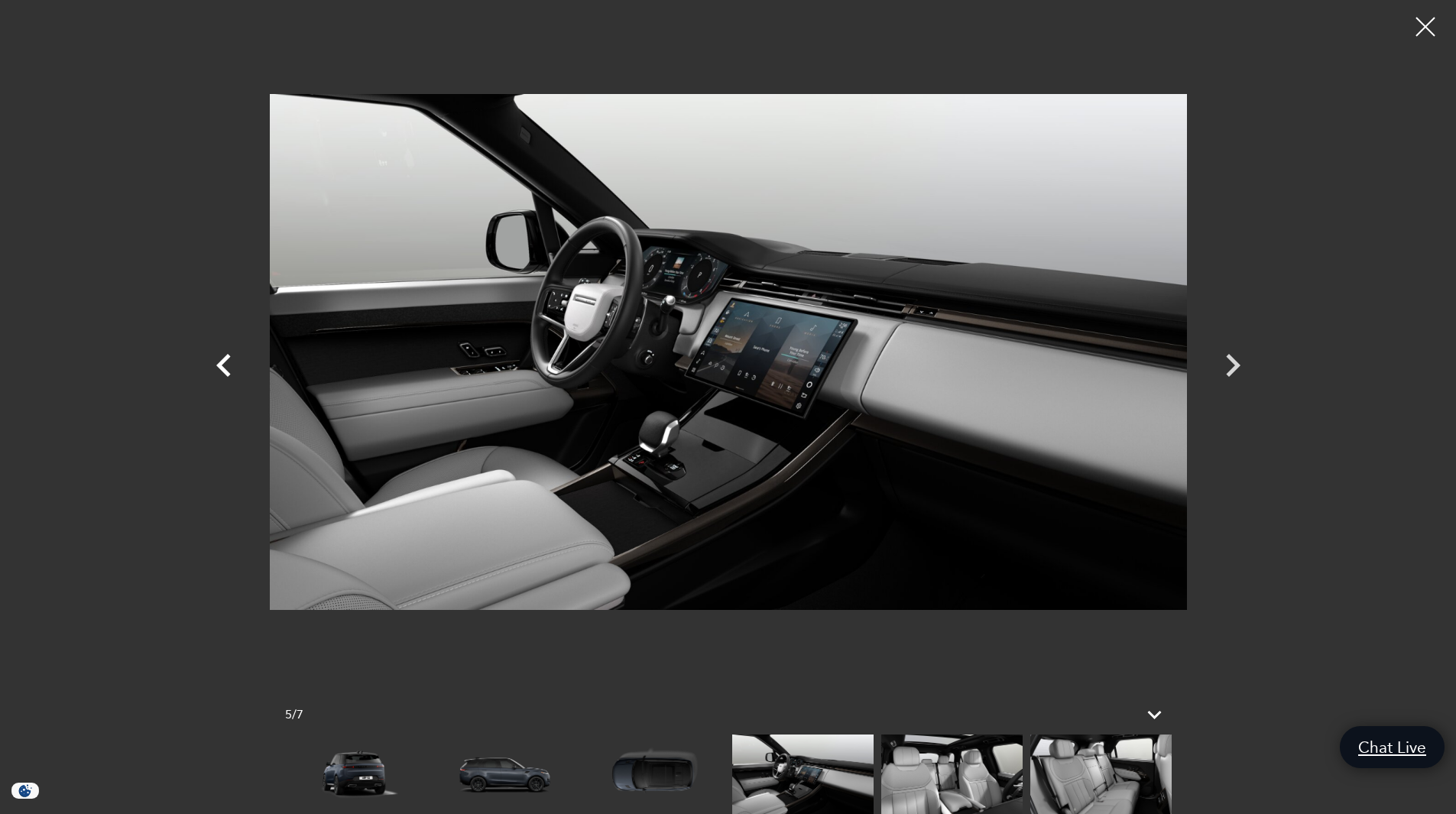
click at [225, 361] on icon "Previous" at bounding box center [224, 365] width 15 height 23
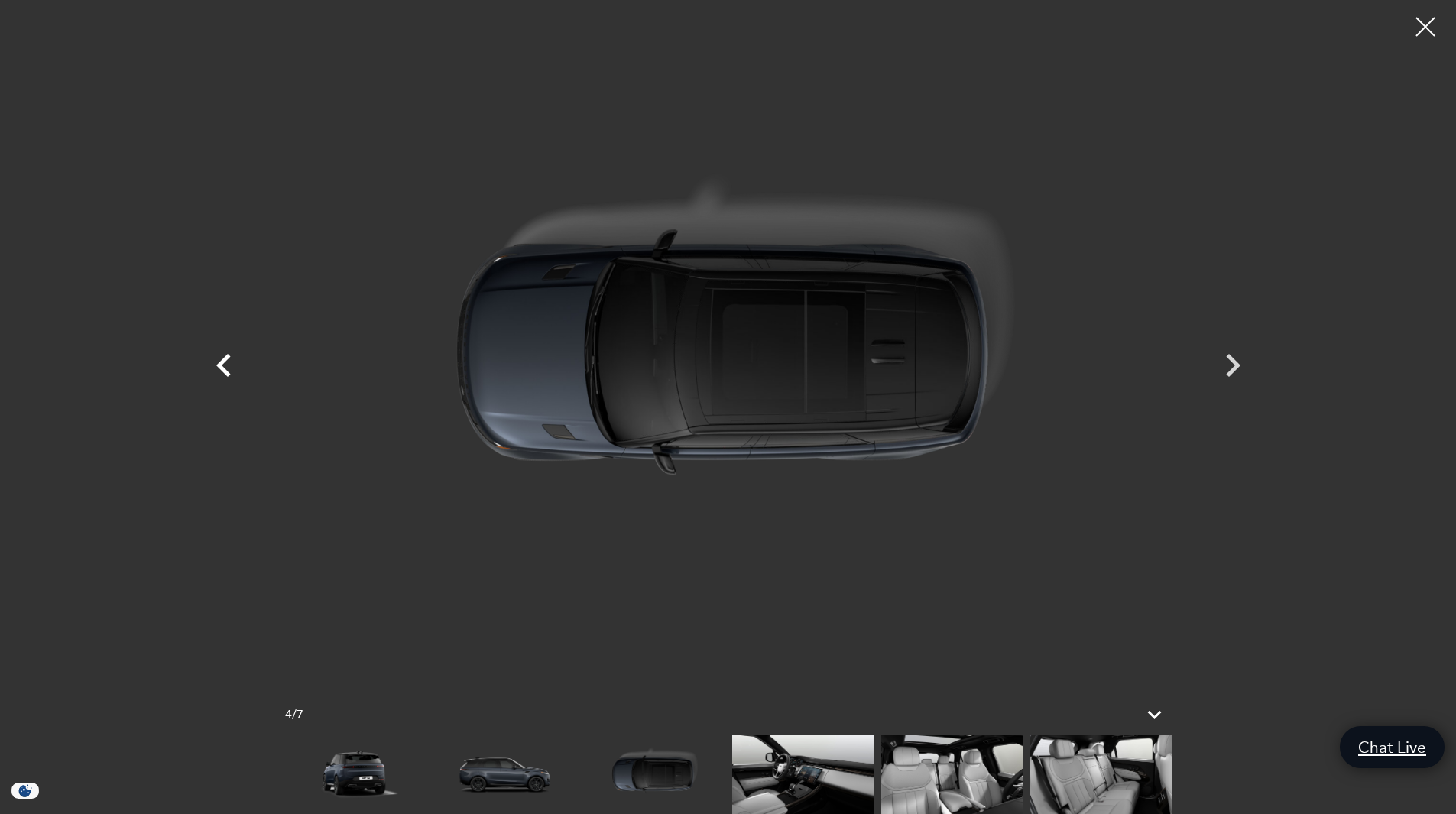
click at [225, 361] on icon "Previous" at bounding box center [224, 365] width 15 height 23
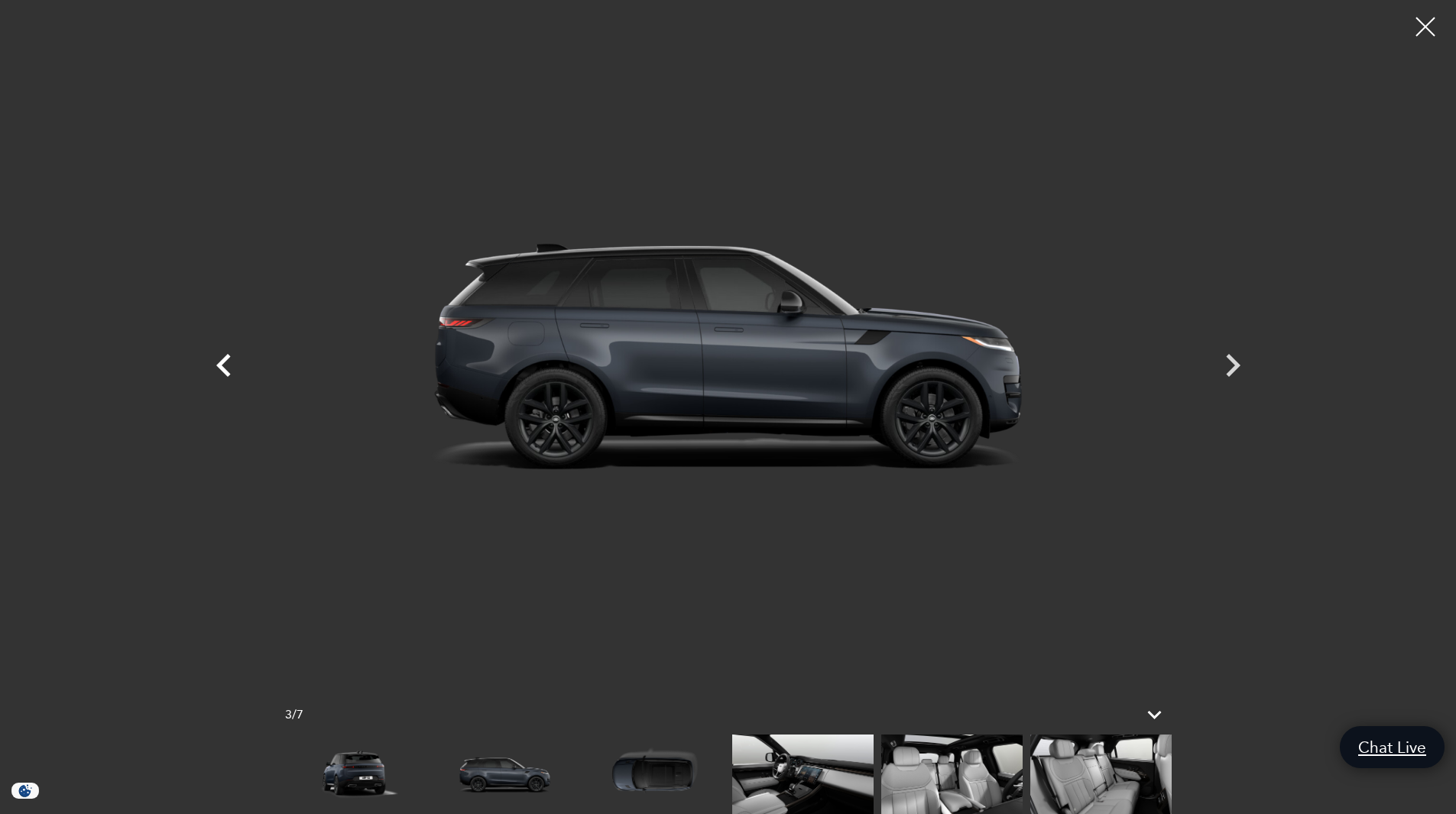
click at [225, 361] on icon "Previous" at bounding box center [224, 365] width 15 height 23
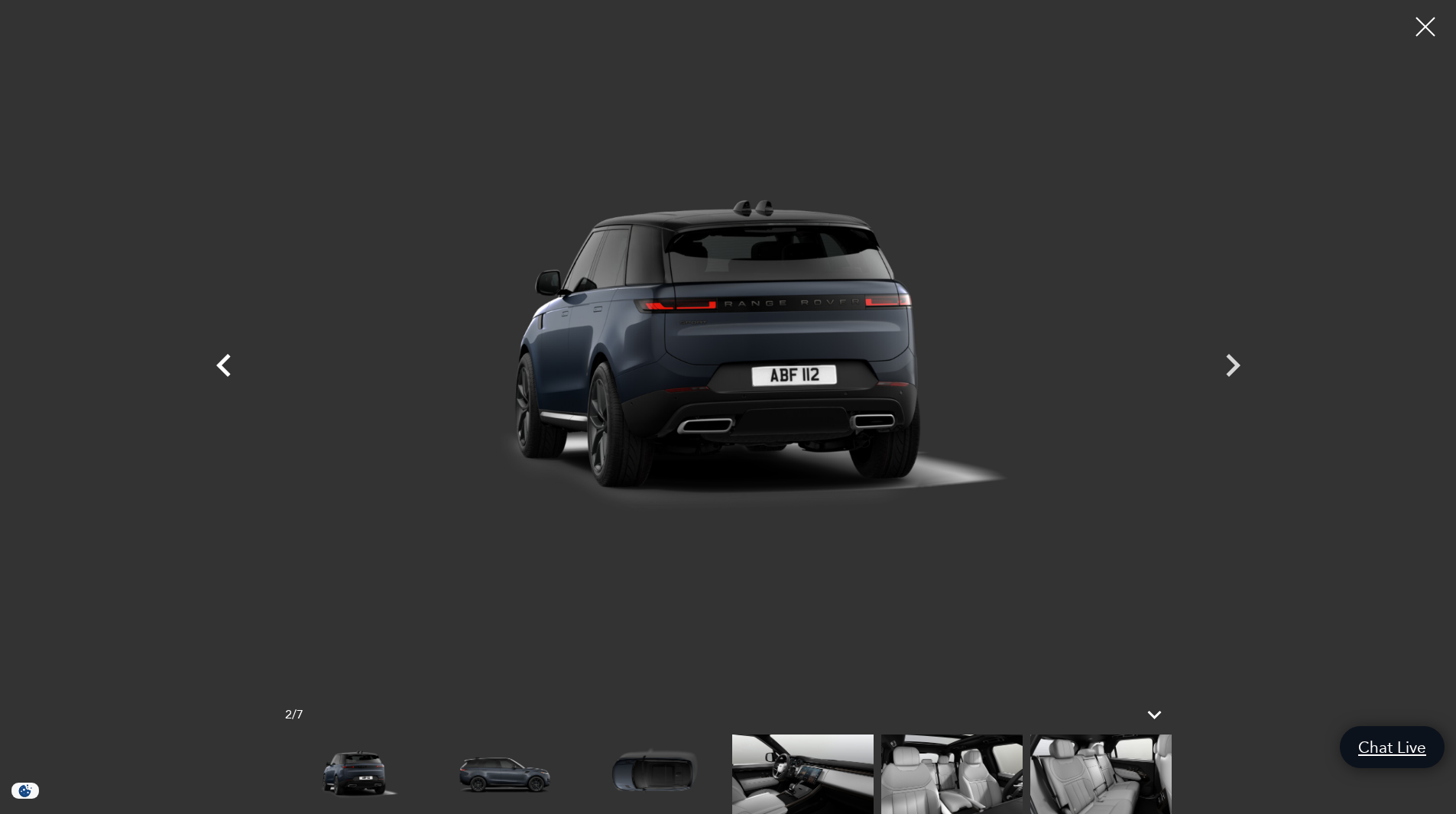
click at [225, 361] on icon "Previous" at bounding box center [224, 365] width 15 height 23
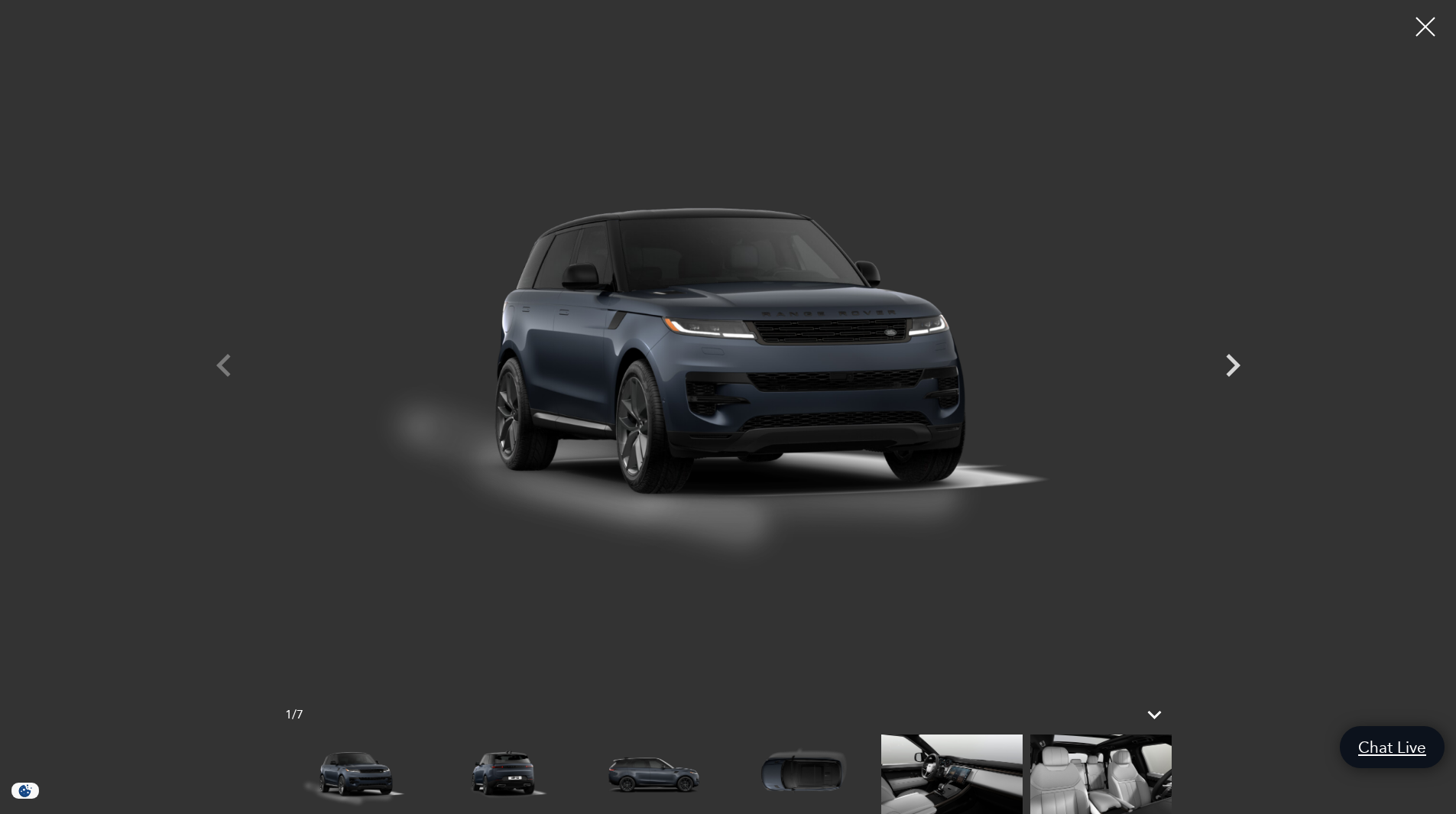
click at [225, 361] on div at bounding box center [728, 352] width 1070 height 680
click at [219, 368] on div at bounding box center [728, 352] width 1070 height 680
click at [1419, 32] on div at bounding box center [1426, 27] width 40 height 40
